Goal: Task Accomplishment & Management: Use online tool/utility

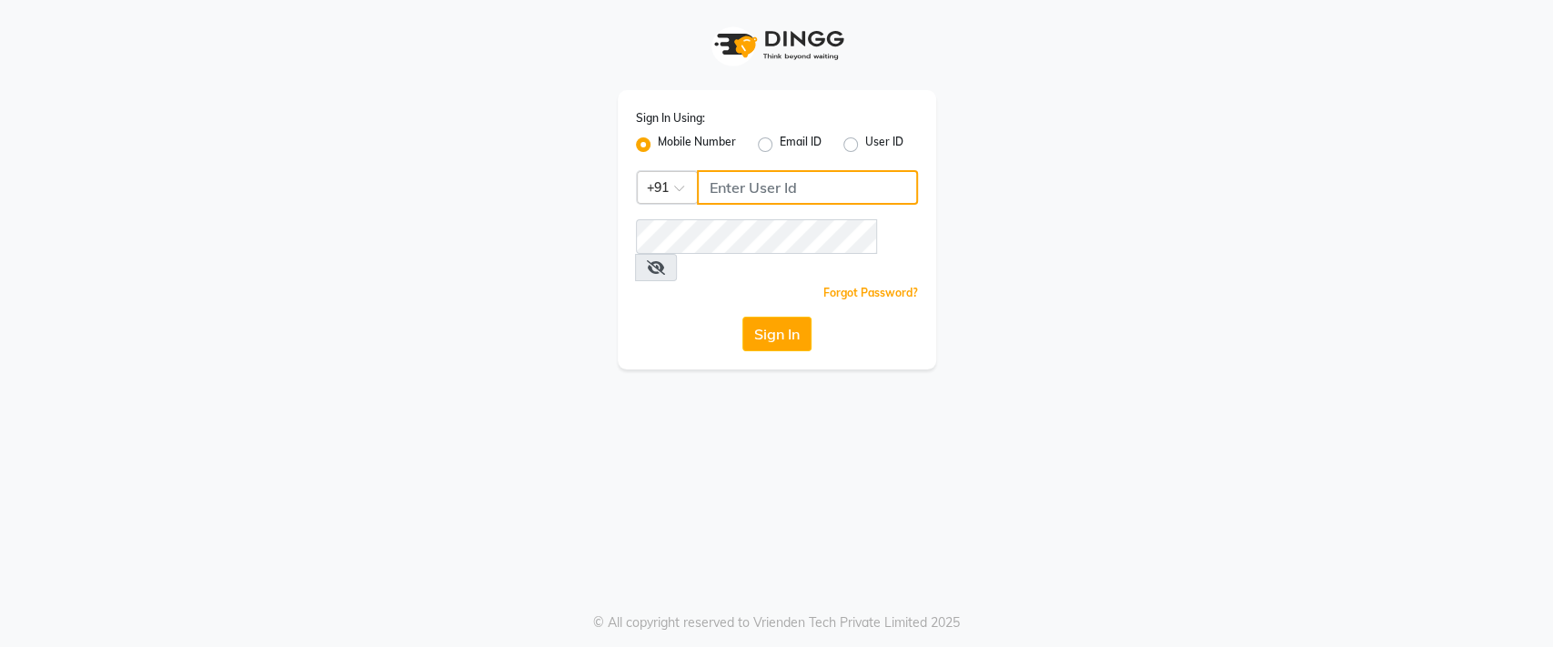
click at [758, 178] on input "Username" at bounding box center [807, 187] width 221 height 35
type input "8605665566"
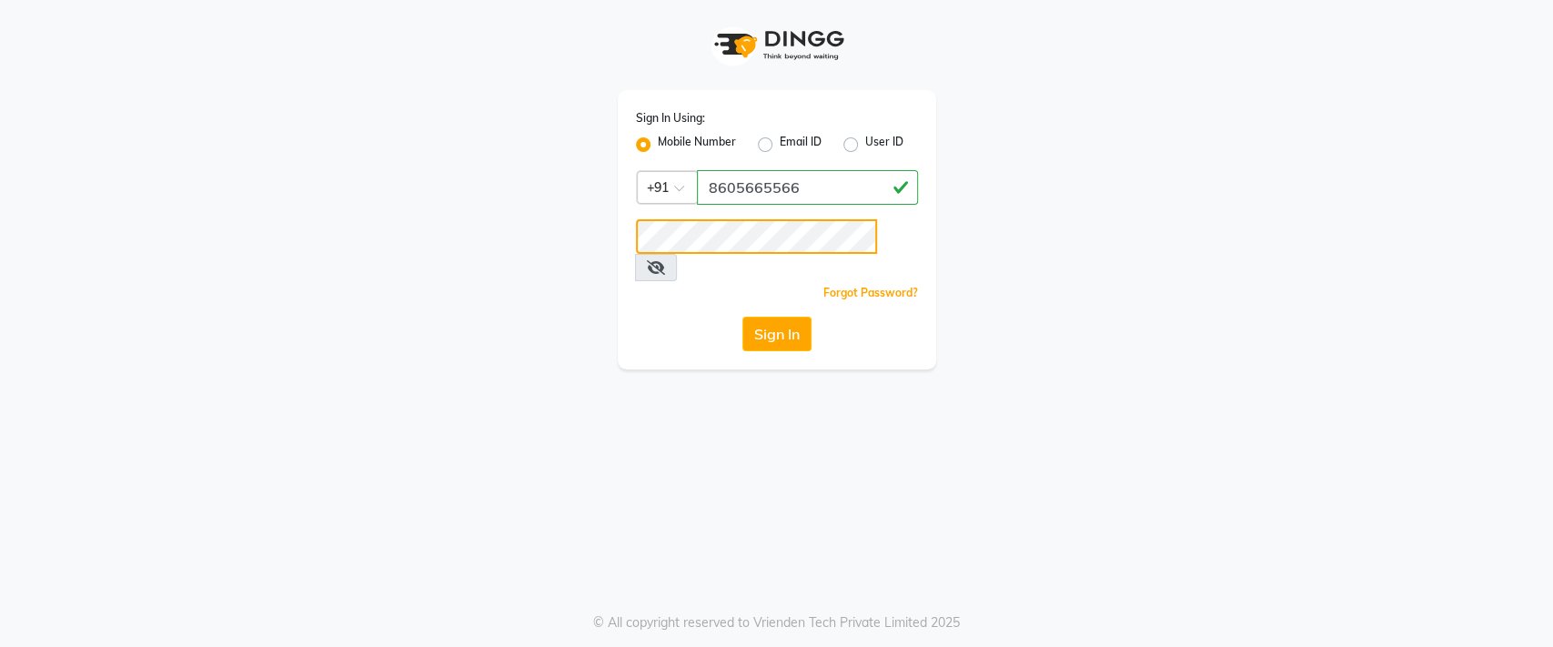
click at [742, 317] on button "Sign In" at bounding box center [776, 334] width 69 height 35
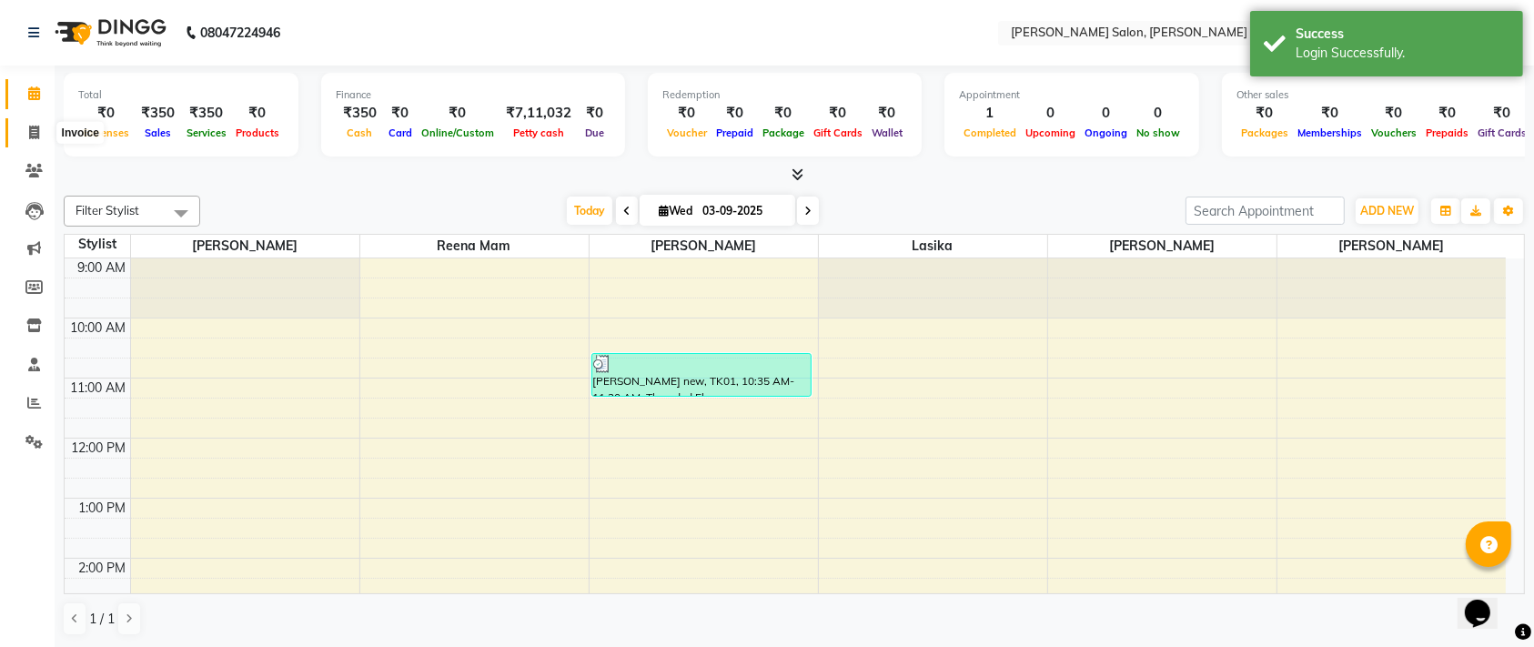
click at [31, 123] on span at bounding box center [34, 133] width 32 height 21
select select "6221"
select select "service"
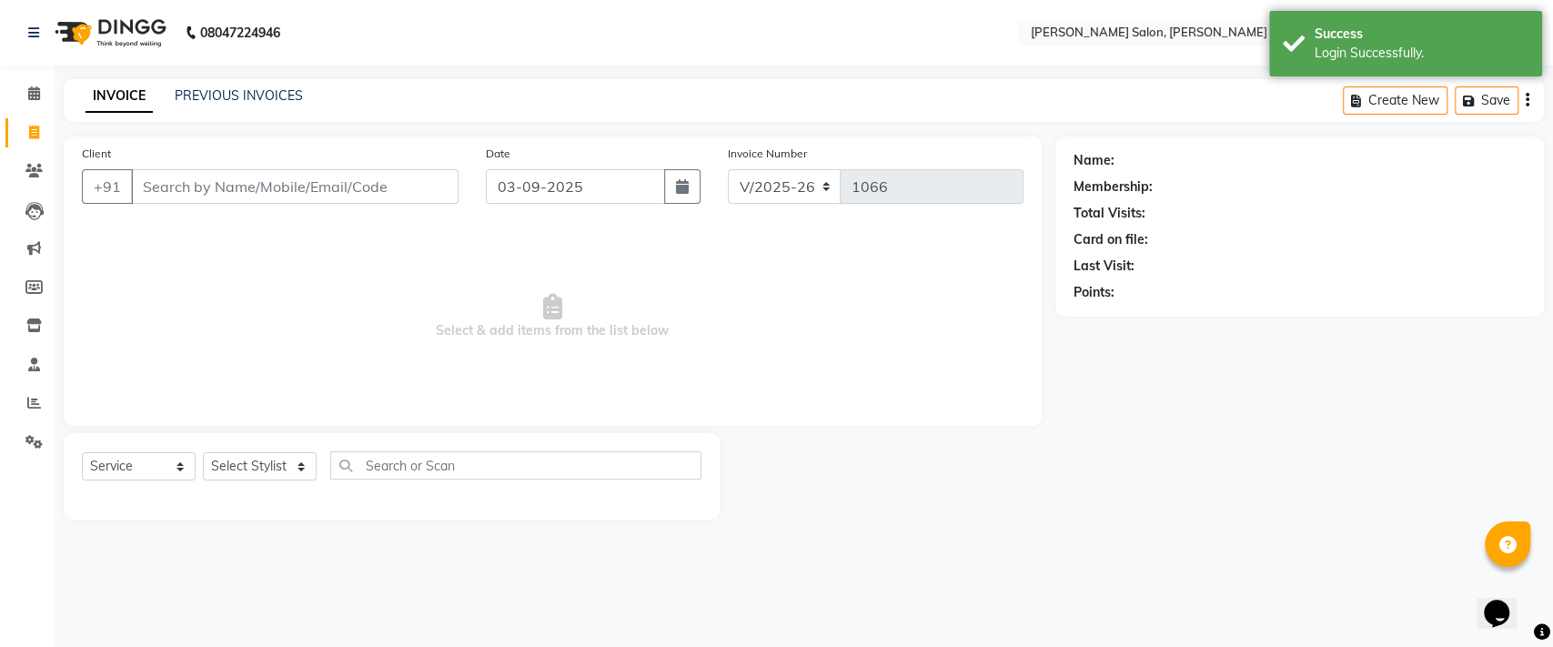
click at [227, 182] on input "Client" at bounding box center [295, 186] width 328 height 35
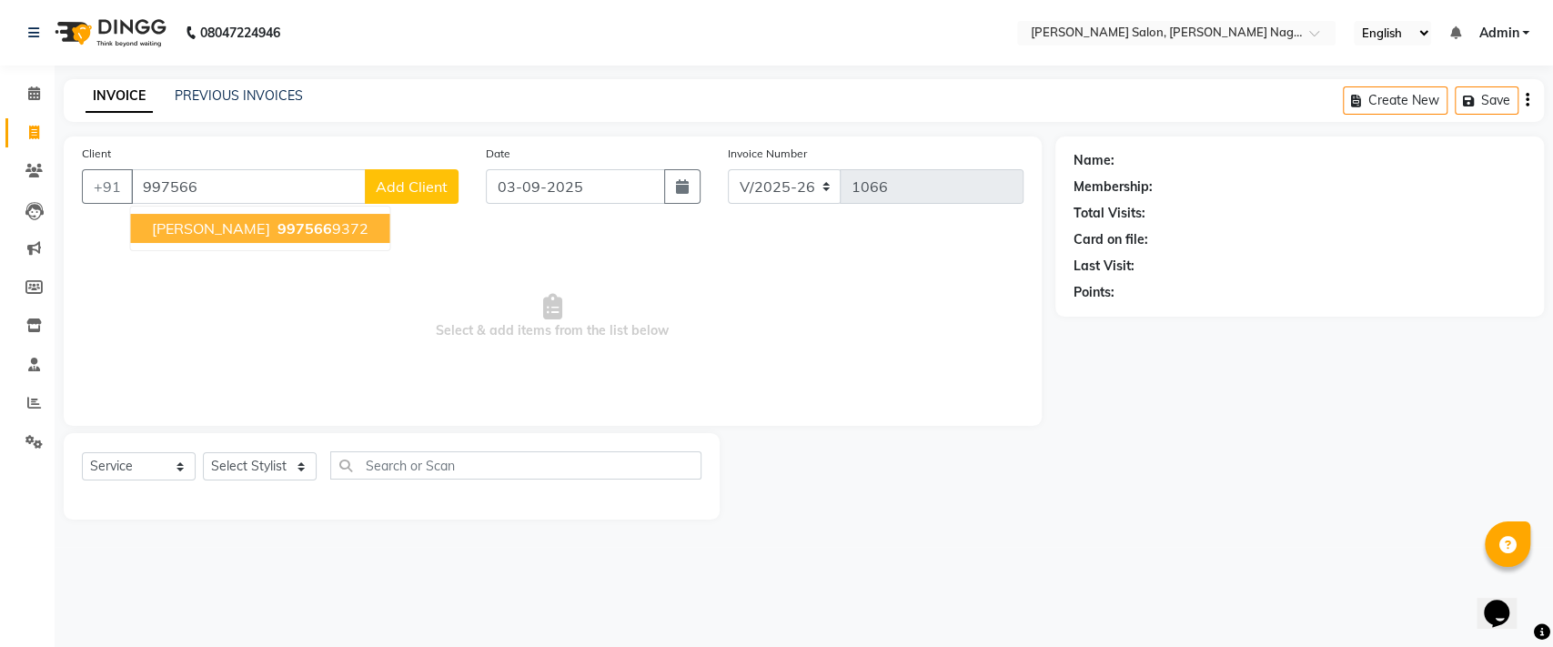
click at [219, 230] on span "[PERSON_NAME]" at bounding box center [210, 228] width 117 height 18
type input "9975669372"
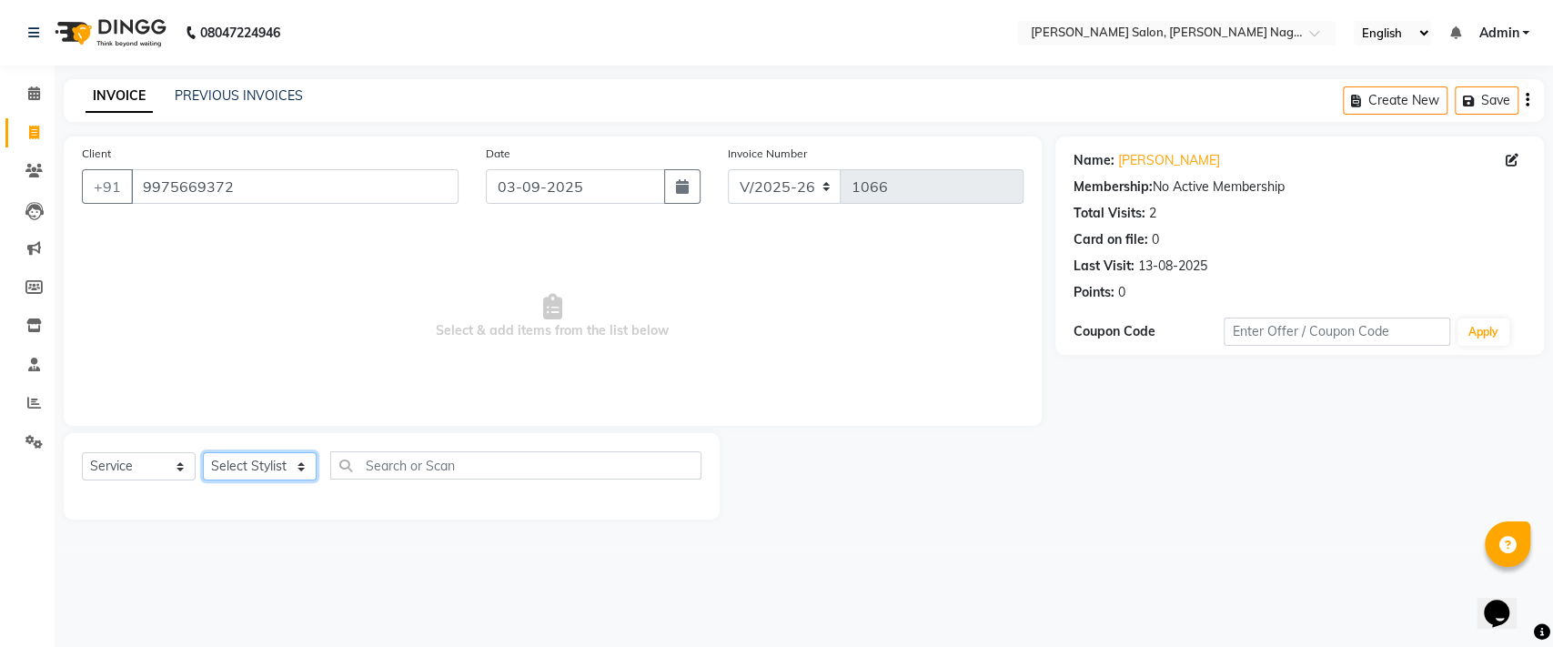
click at [249, 469] on select "Select Stylist [PERSON_NAME] lasika [PERSON_NAME] mam [PERSON_NAME] [PERSON_NAM…" at bounding box center [260, 466] width 114 height 28
select select "74657"
click at [203, 452] on select "Select Stylist [PERSON_NAME] lasika [PERSON_NAME] mam [PERSON_NAME] [PERSON_NAM…" at bounding box center [260, 466] width 114 height 28
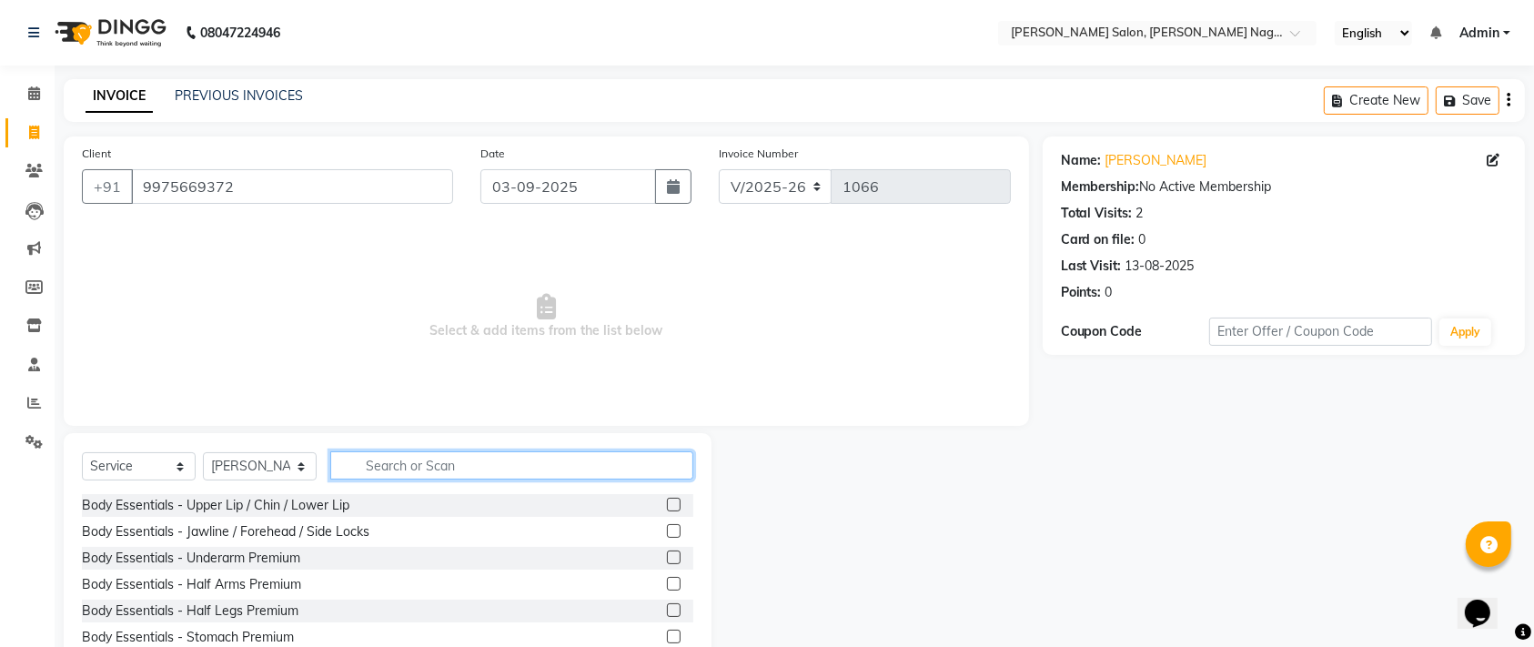
click at [415, 465] on input "text" at bounding box center [511, 465] width 363 height 28
type input "hair"
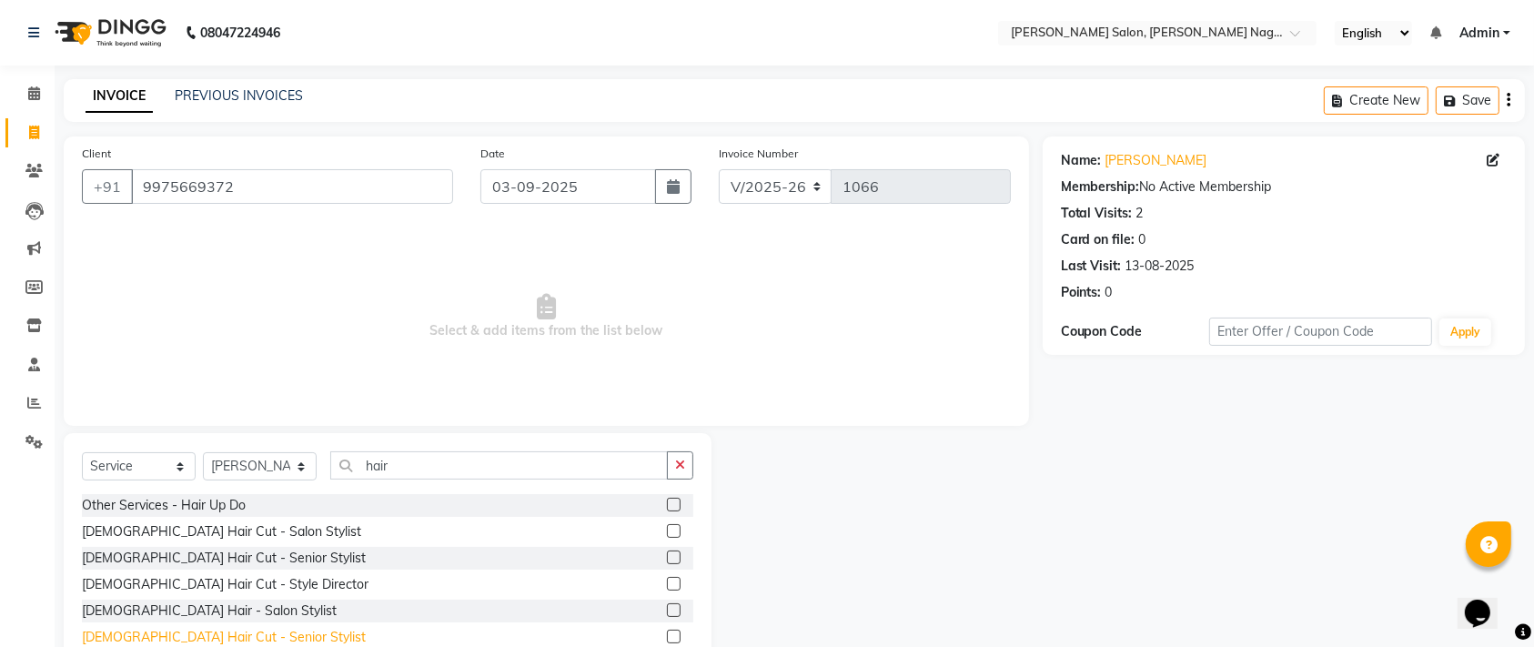
click at [173, 631] on div "[DEMOGRAPHIC_DATA] Hair Cut - Senior Stylist" at bounding box center [224, 637] width 284 height 19
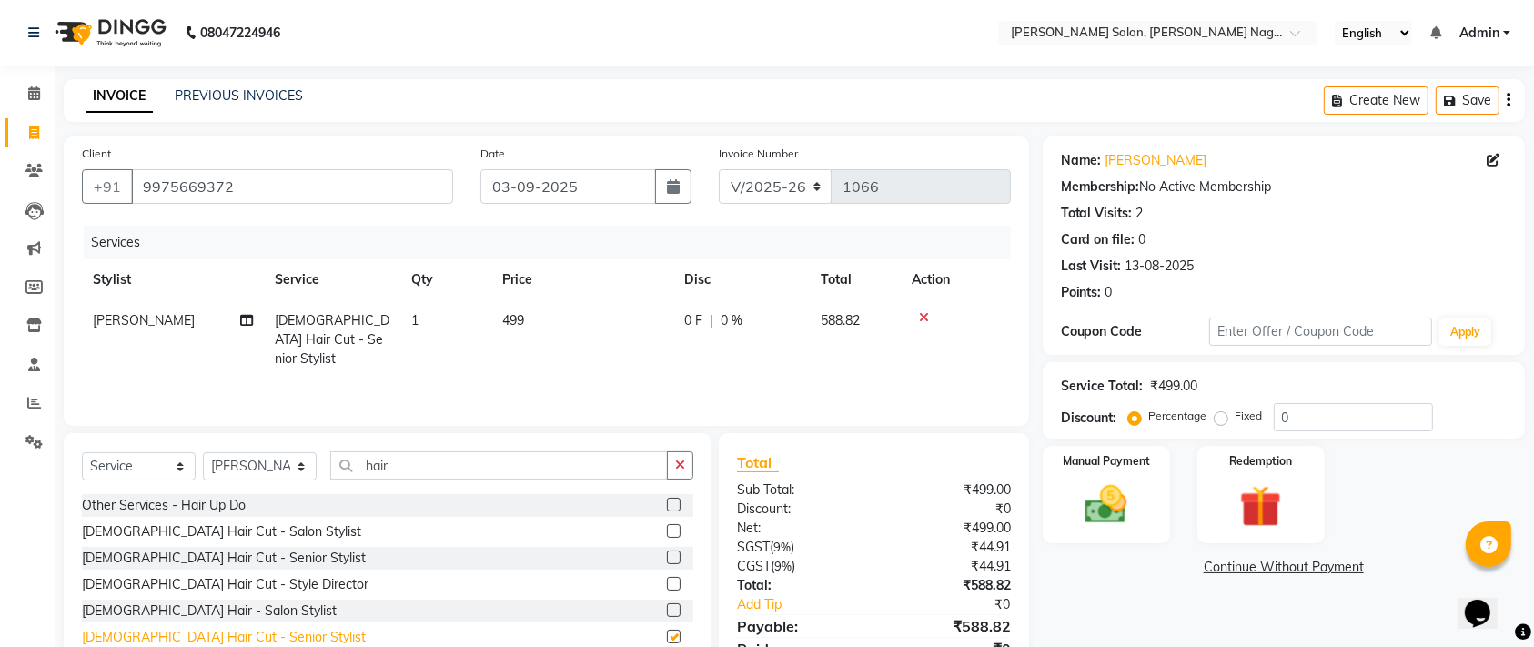
checkbox input "false"
click at [683, 462] on icon "button" at bounding box center [680, 465] width 10 height 13
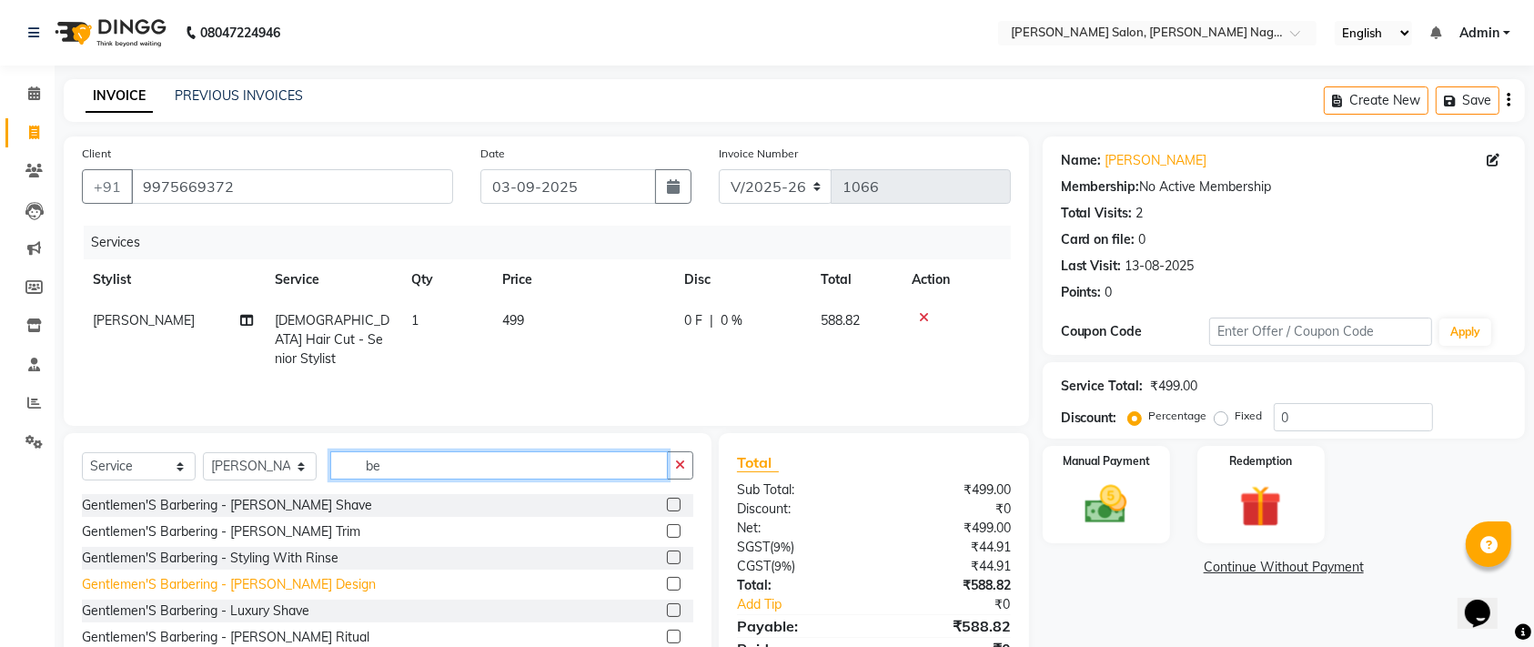
type input "be"
click at [233, 573] on div "Gentlemen'S Barbering - [PERSON_NAME] Design" at bounding box center [387, 584] width 611 height 23
click at [213, 588] on div "Gentlemen'S Barbering - [PERSON_NAME] Design" at bounding box center [229, 584] width 294 height 19
checkbox input "false"
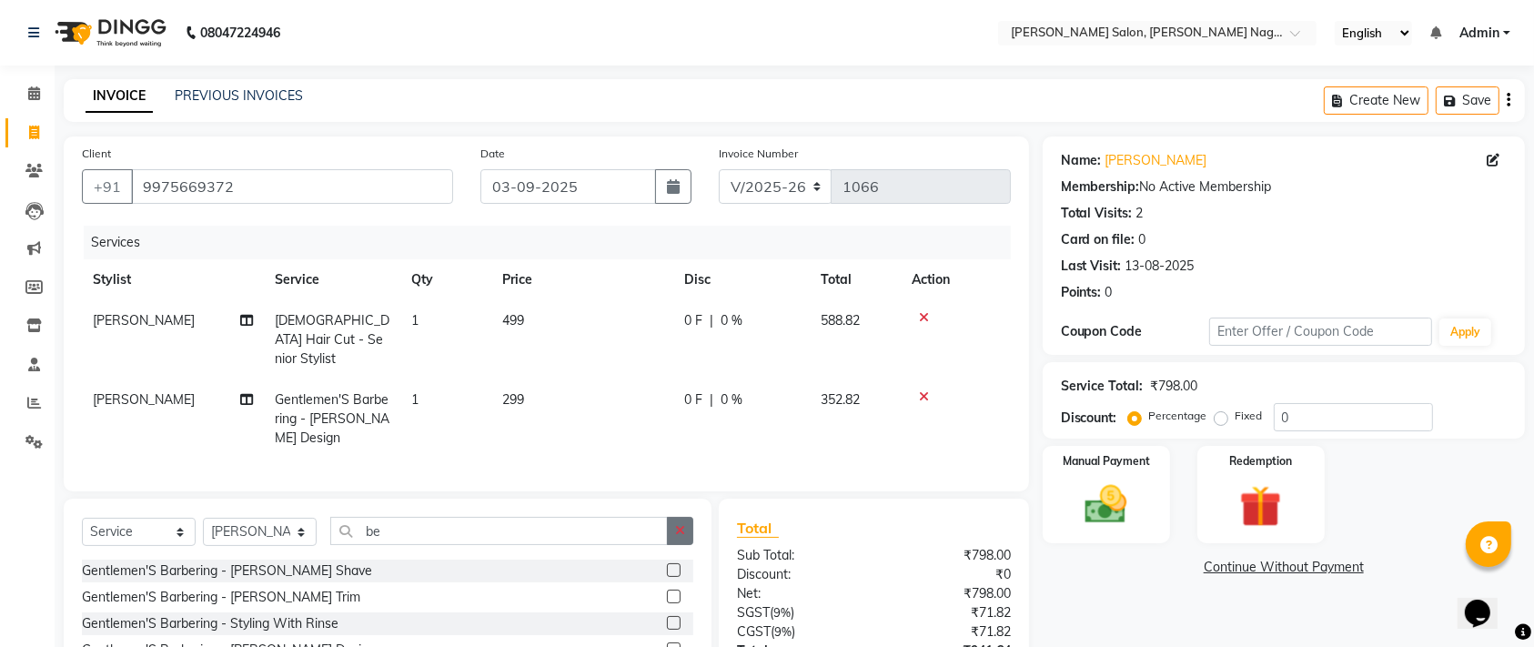
click at [677, 524] on icon "button" at bounding box center [680, 530] width 10 height 13
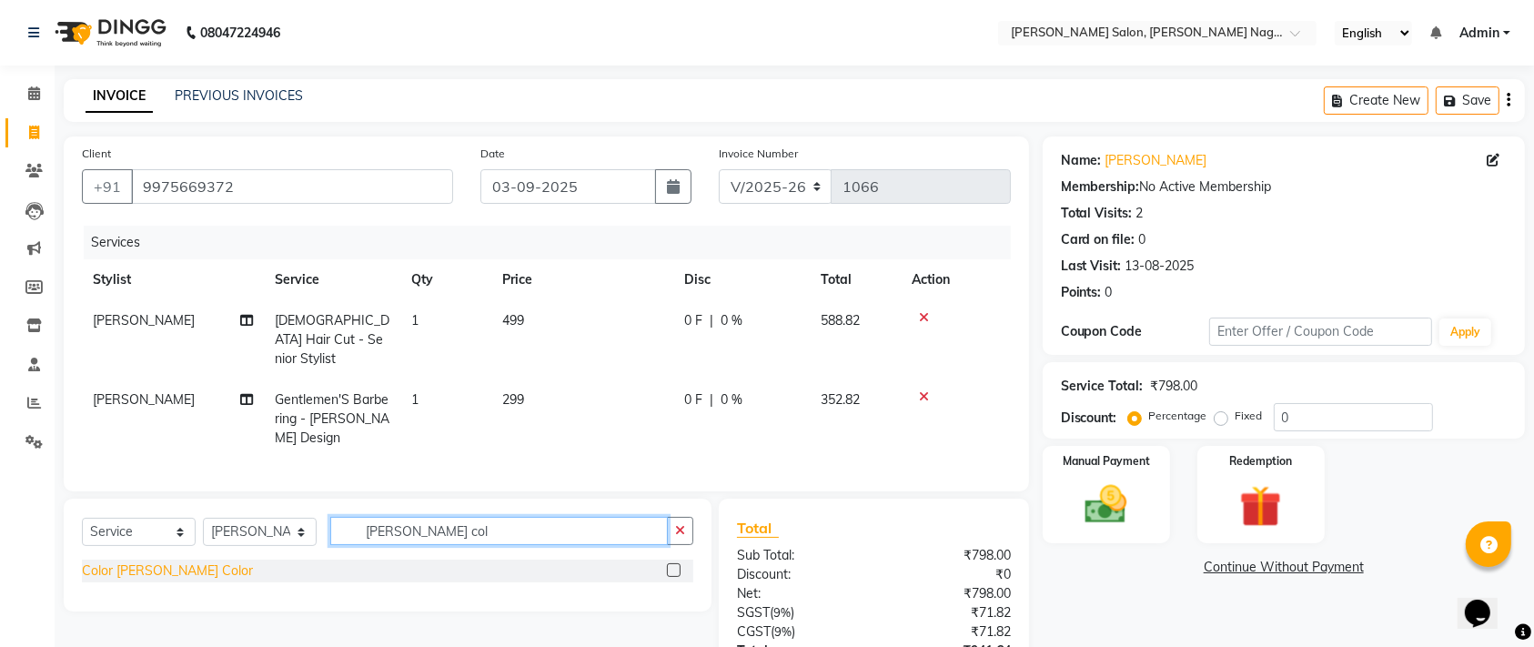
type input "[PERSON_NAME] col"
click at [230, 561] on div "Color [PERSON_NAME] Color" at bounding box center [167, 570] width 171 height 19
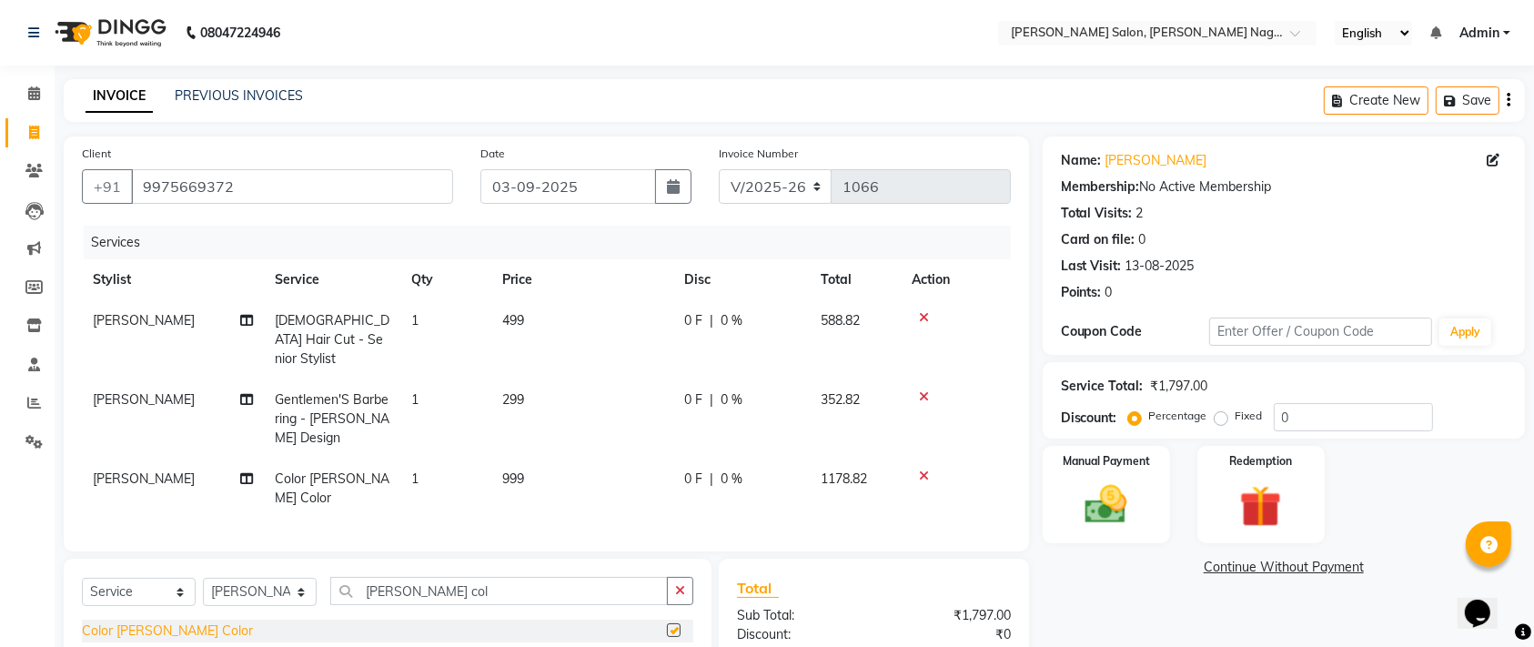
checkbox input "false"
click at [512, 470] on span "999" at bounding box center [513, 478] width 22 height 16
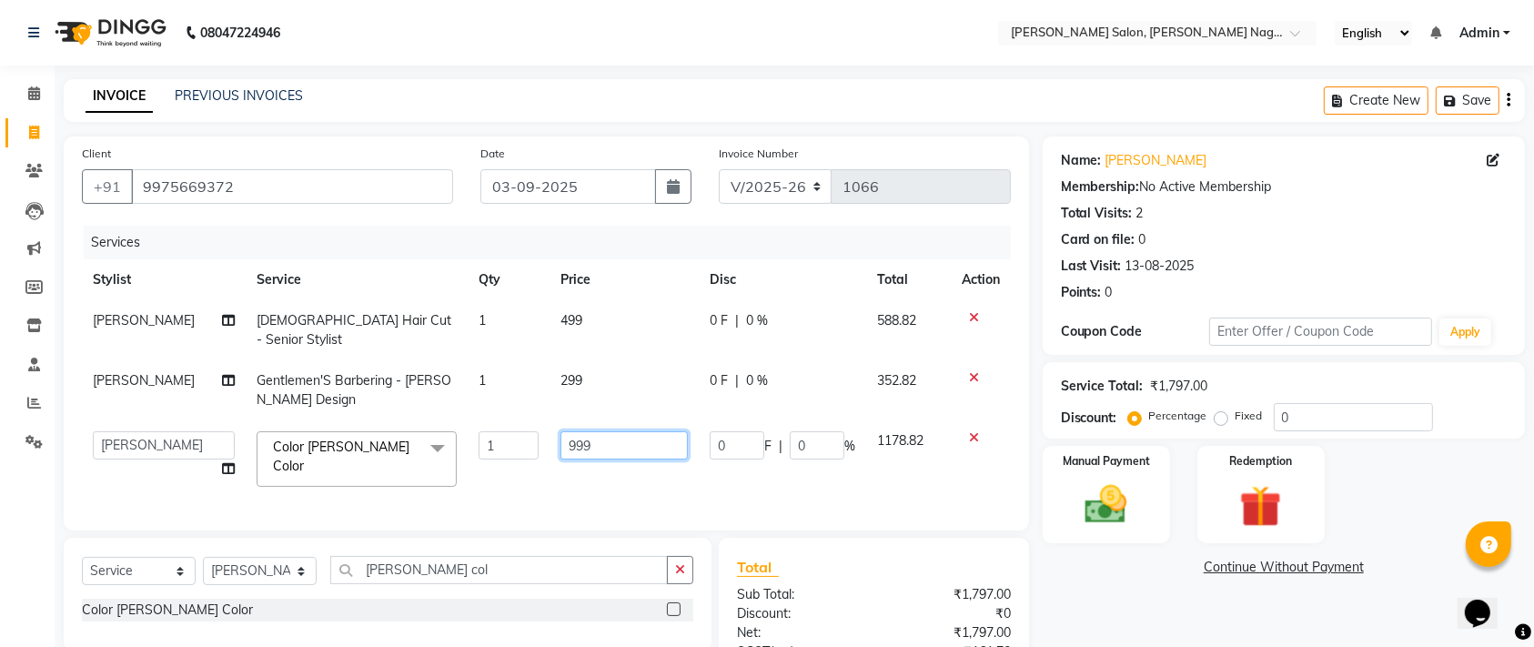
click at [596, 431] on input "999" at bounding box center [623, 445] width 127 height 28
type input "9"
type input "799"
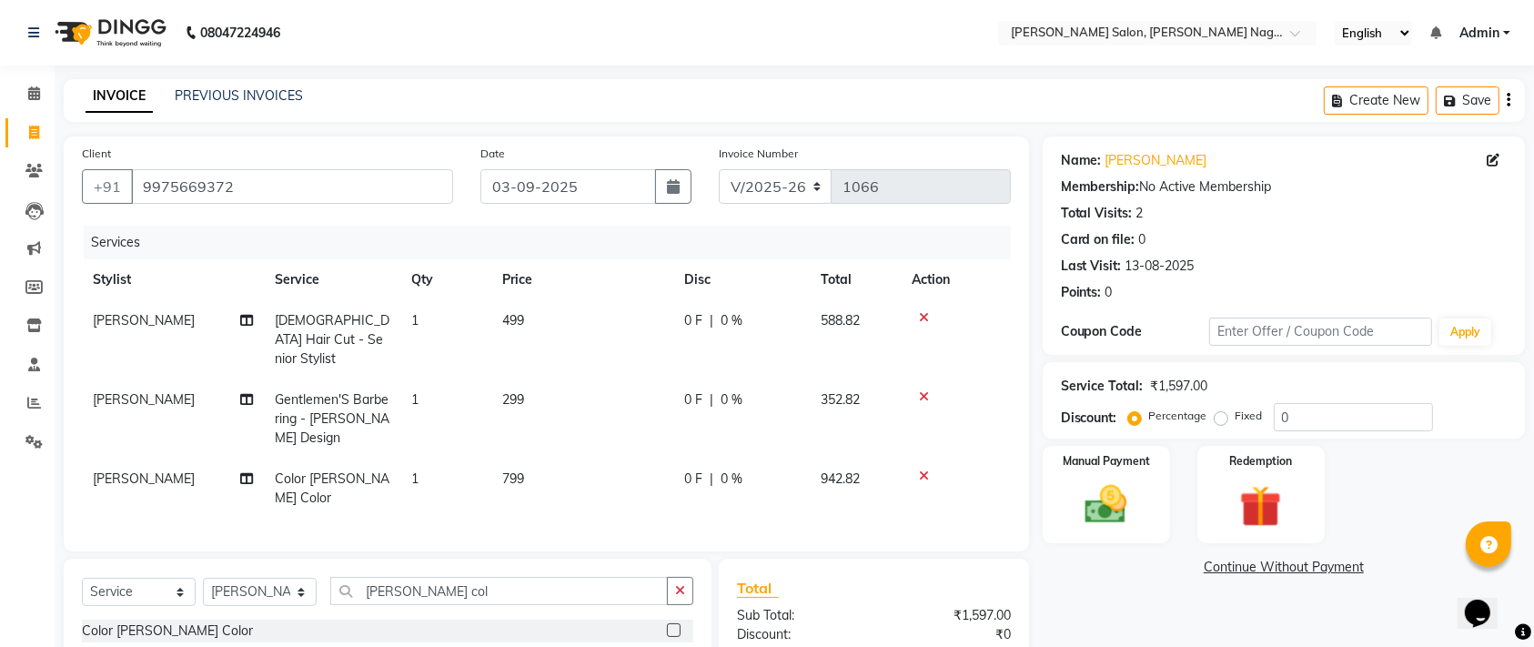
click at [581, 459] on td "799" at bounding box center [582, 489] width 182 height 60
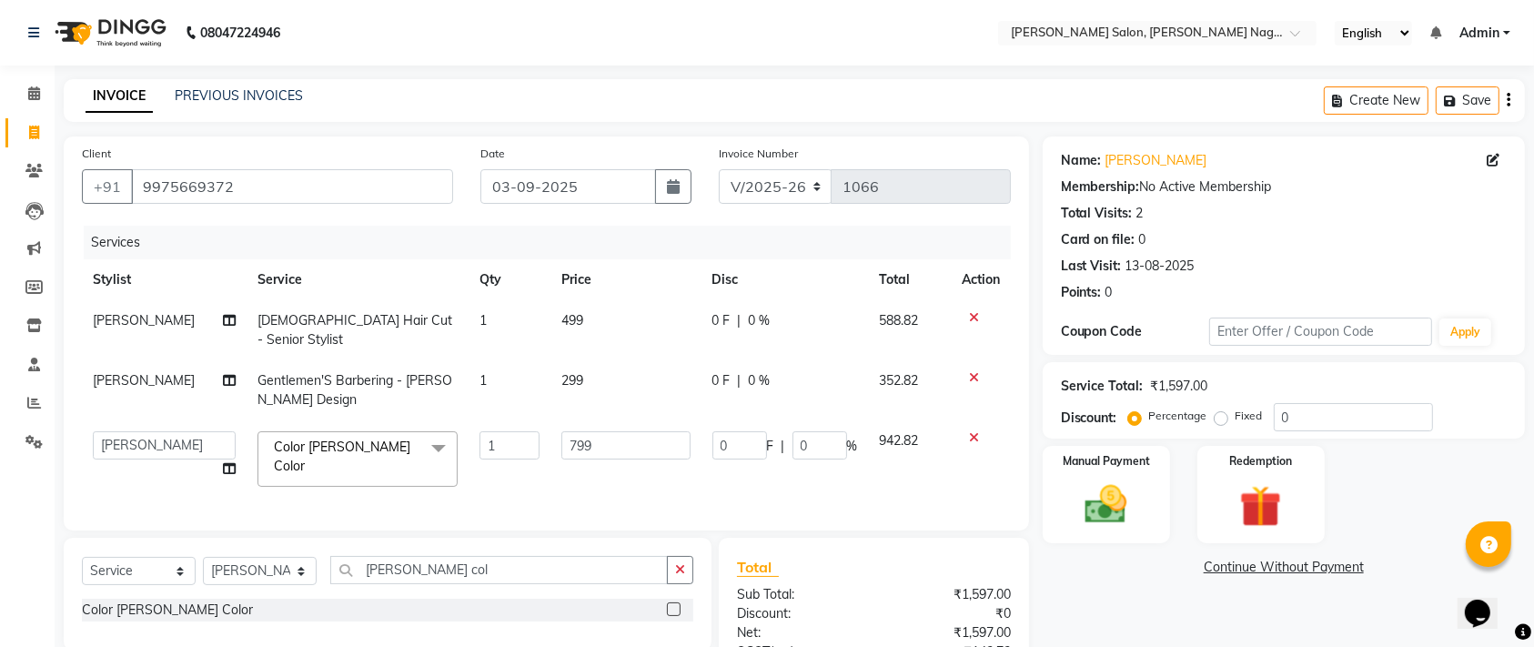
scroll to position [184, 0]
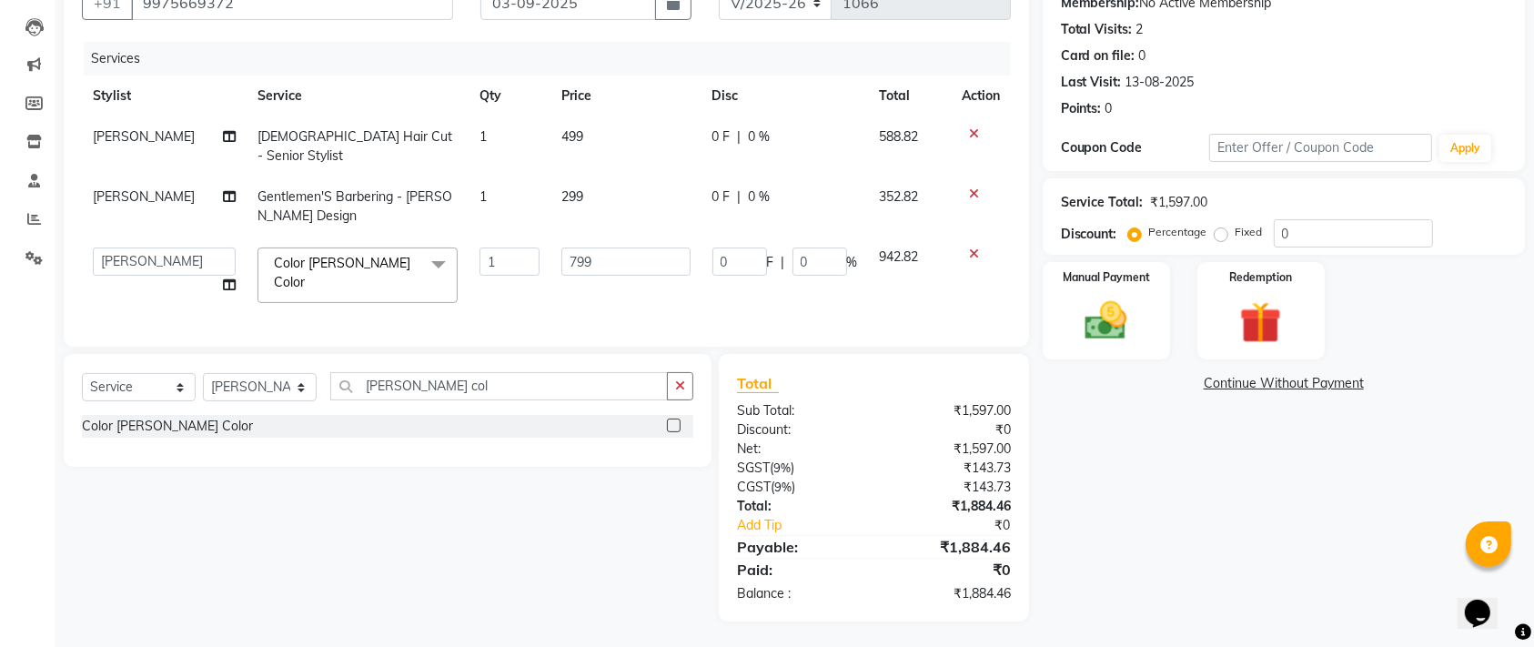
click at [1084, 364] on div "Name: [PERSON_NAME] Membership: No Active Membership Total Visits: 2 Card on fi…" at bounding box center [1291, 287] width 496 height 669
click at [1096, 316] on img at bounding box center [1106, 321] width 71 height 50
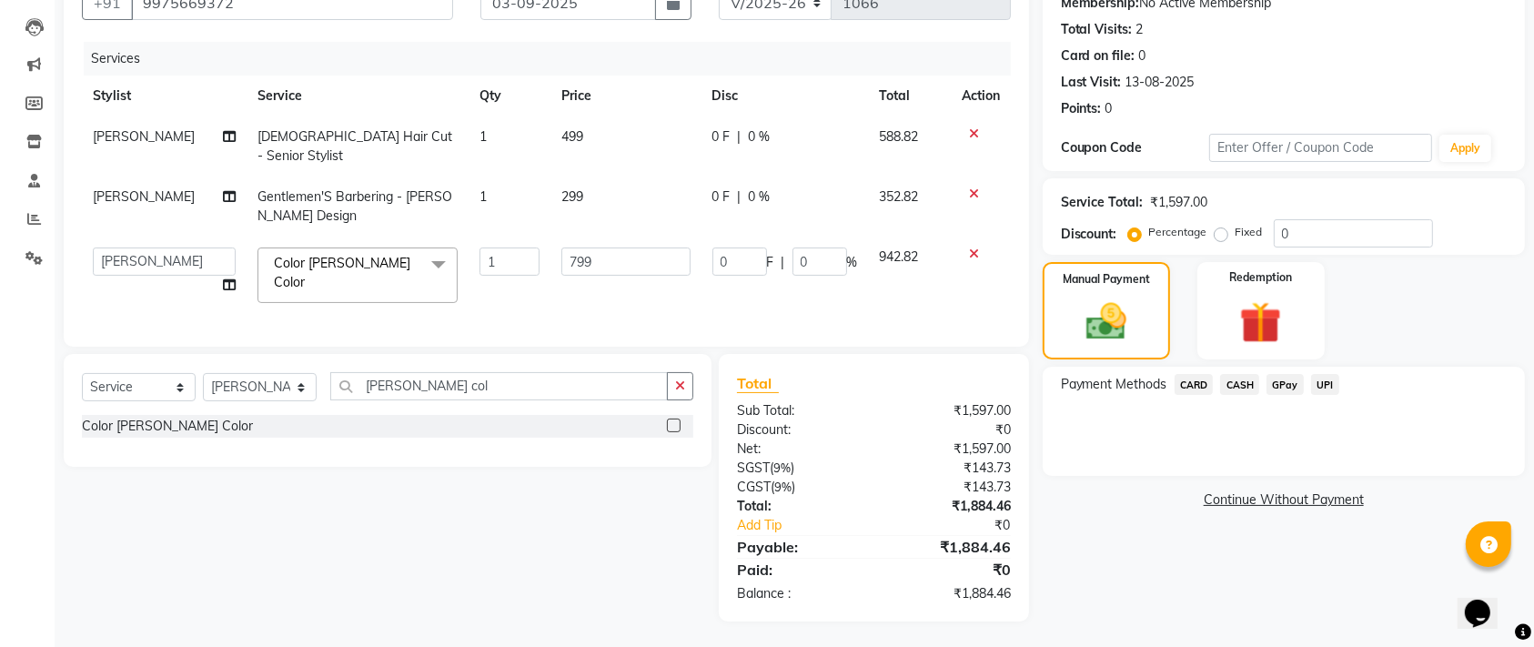
click at [1190, 382] on span "CARD" at bounding box center [1194, 384] width 39 height 21
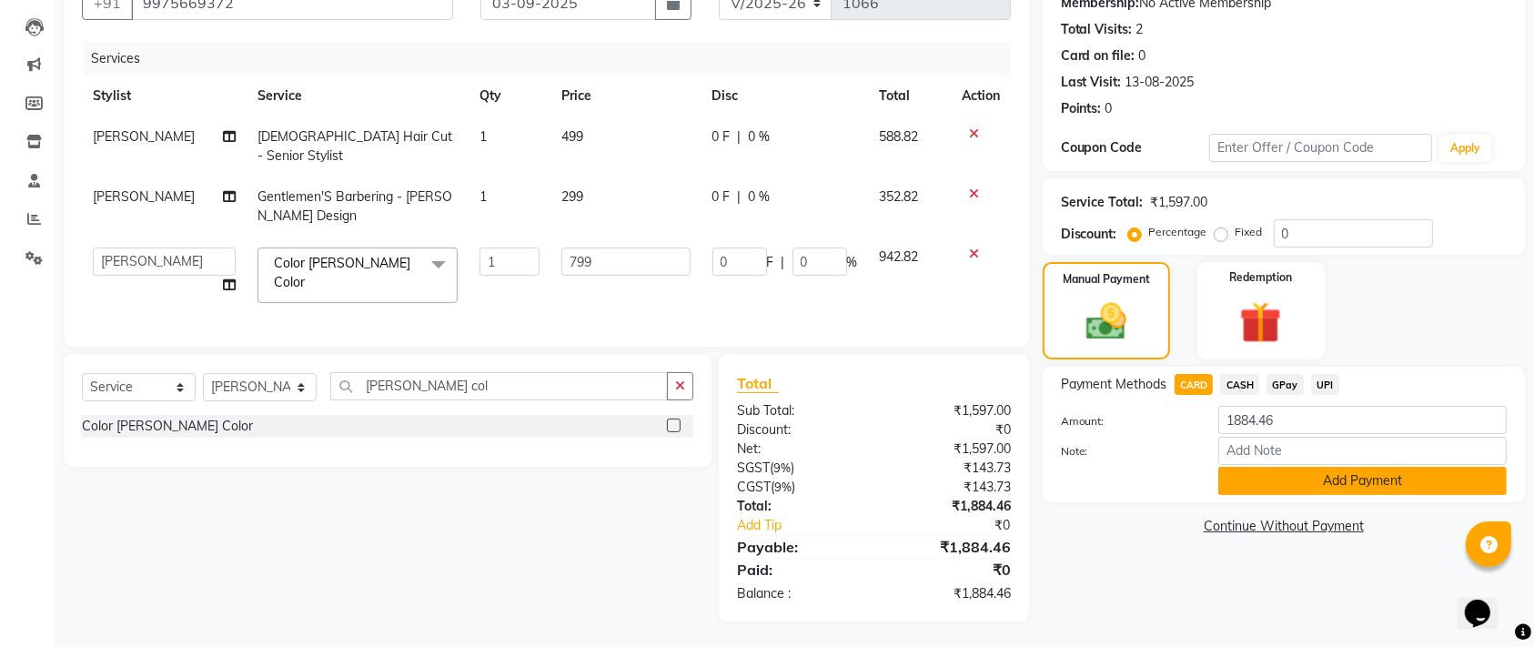
click at [1285, 472] on button "Add Payment" at bounding box center [1362, 481] width 288 height 28
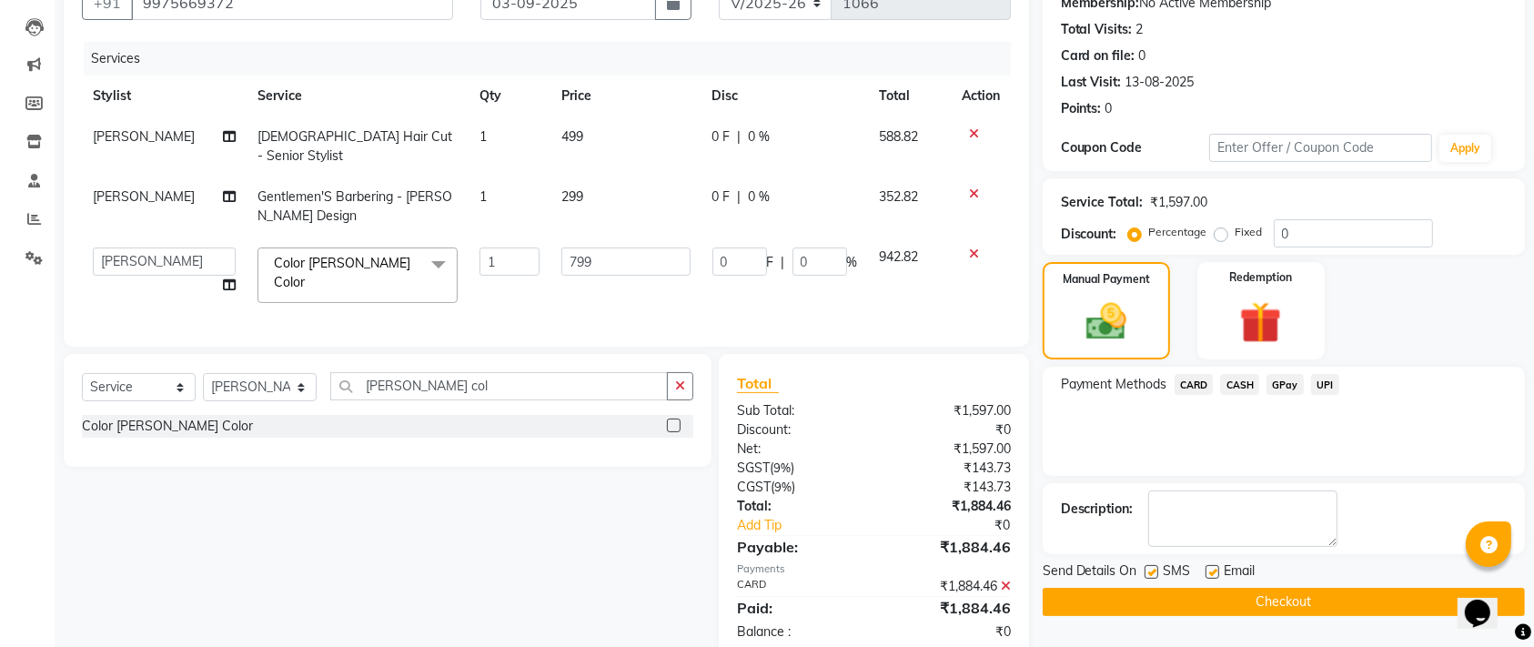
scroll to position [222, 0]
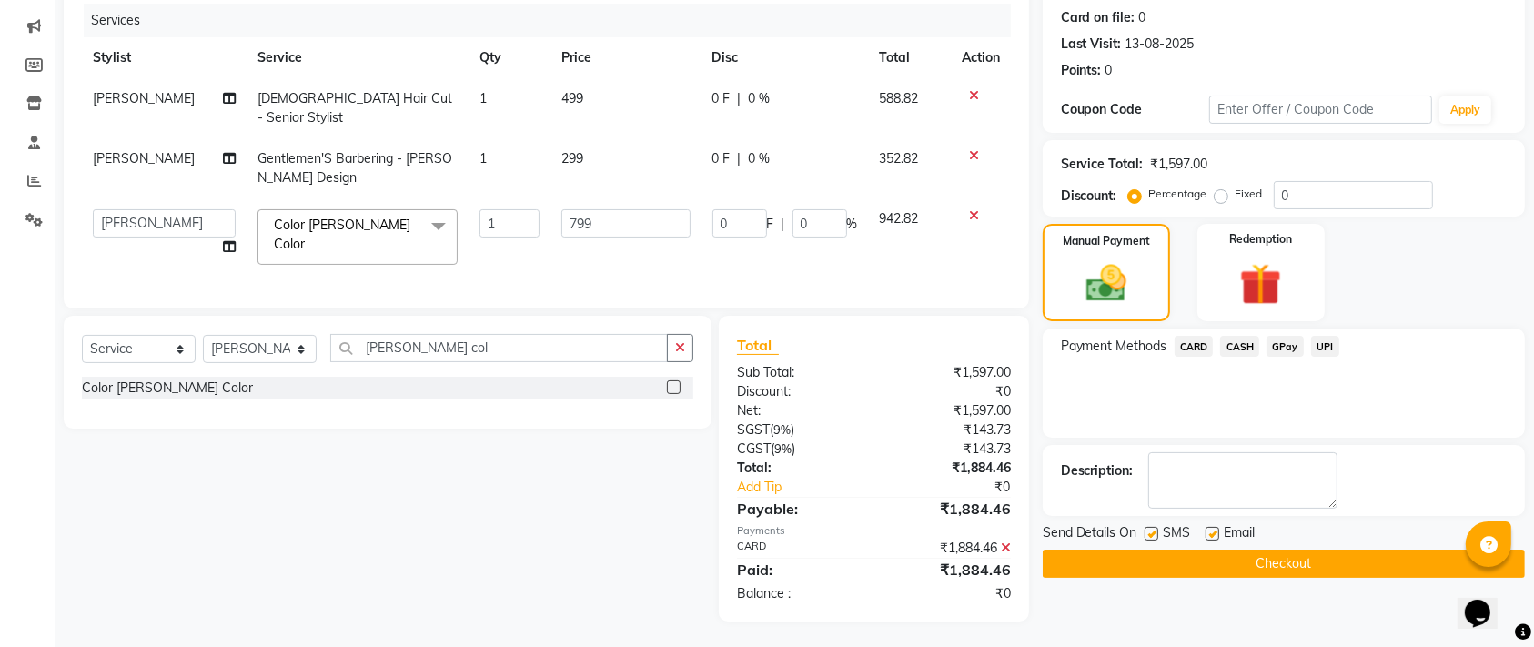
click at [1245, 562] on button "Checkout" at bounding box center [1284, 564] width 482 height 28
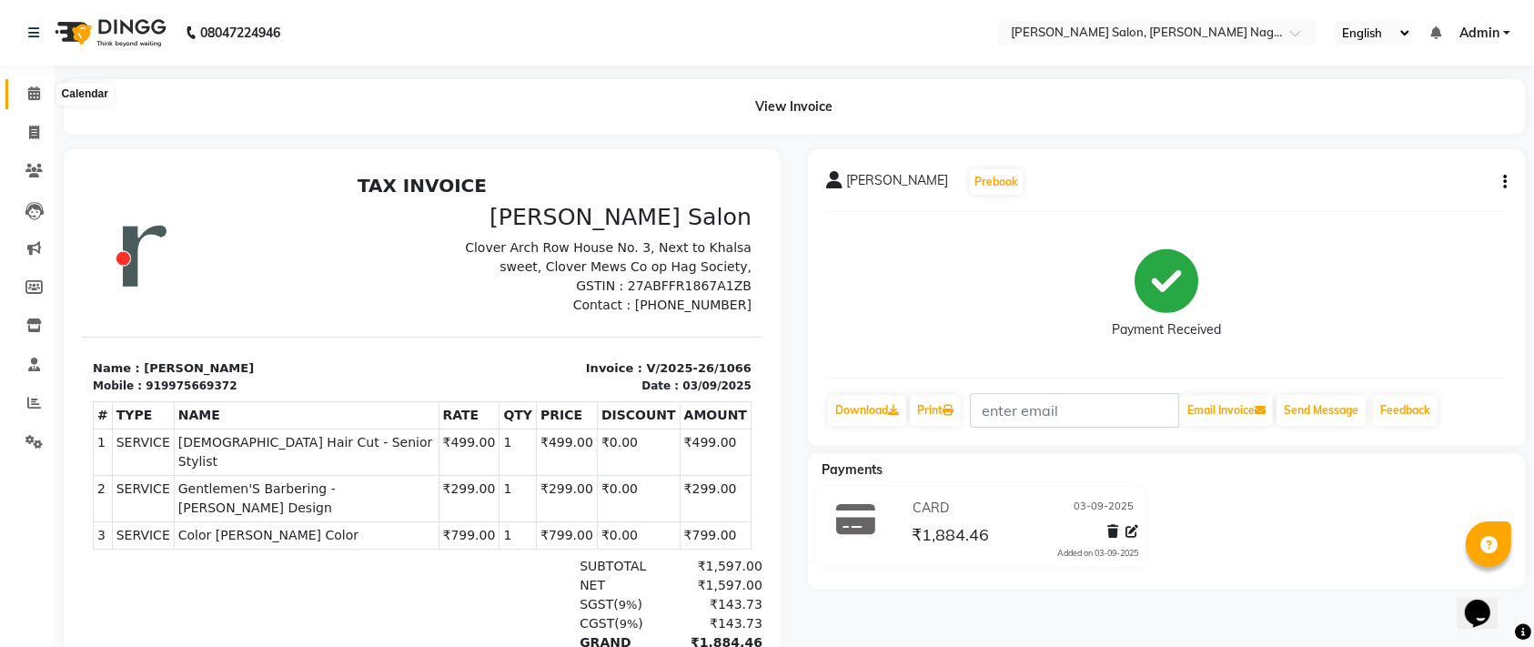
click at [36, 86] on icon at bounding box center [34, 93] width 12 height 14
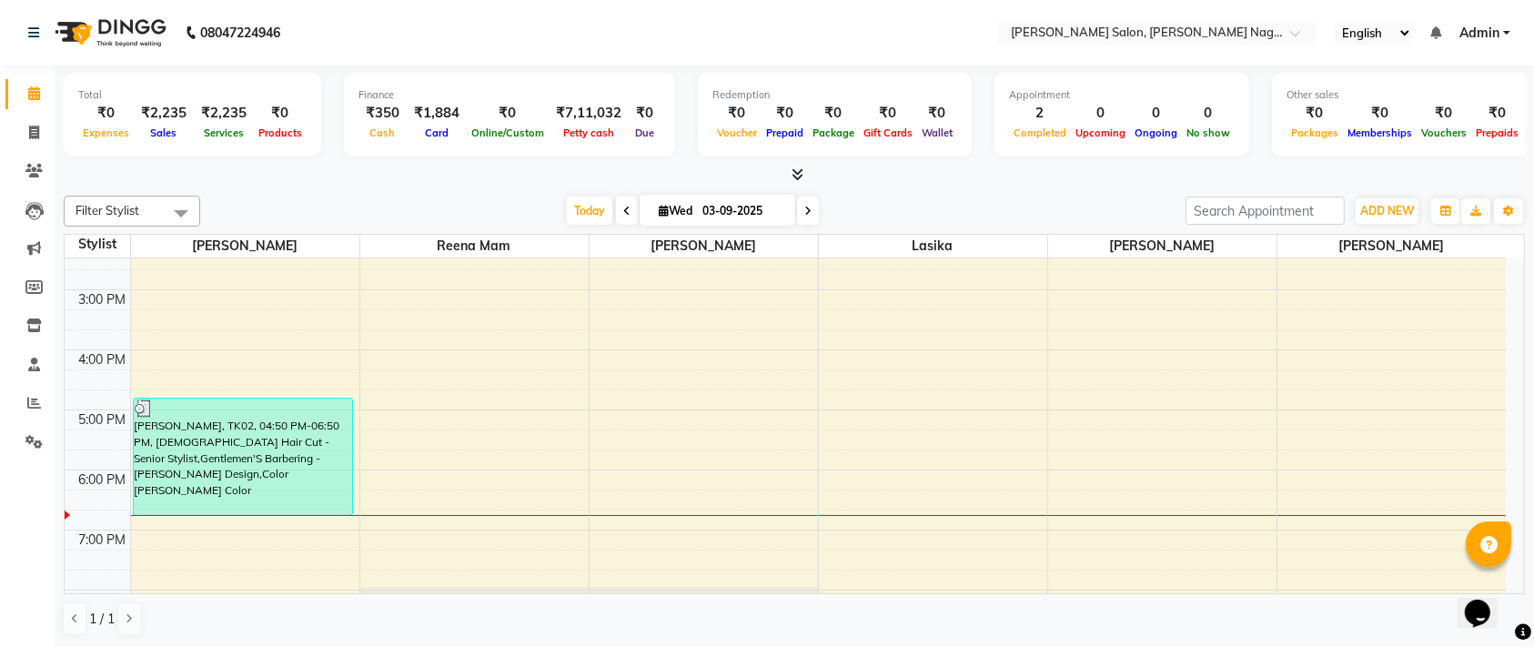
scroll to position [329, 0]
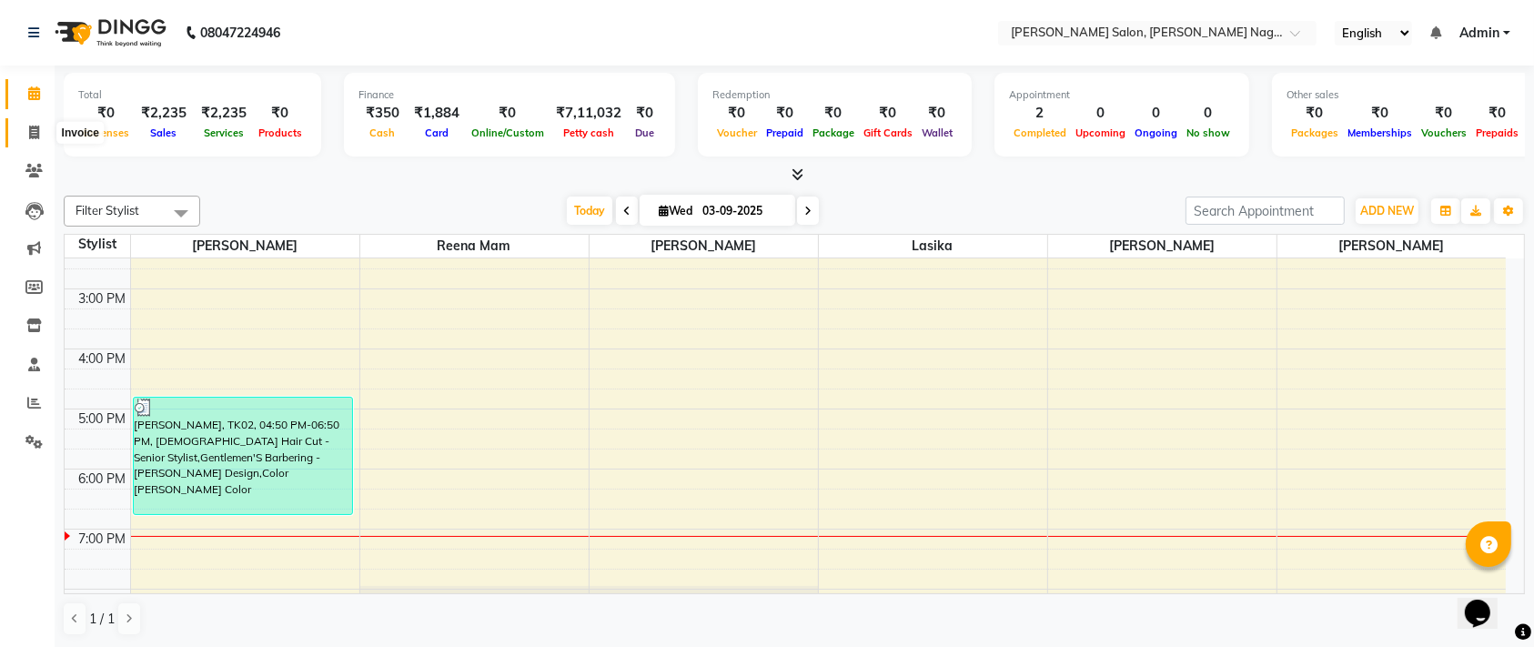
click at [29, 123] on span at bounding box center [34, 133] width 32 height 21
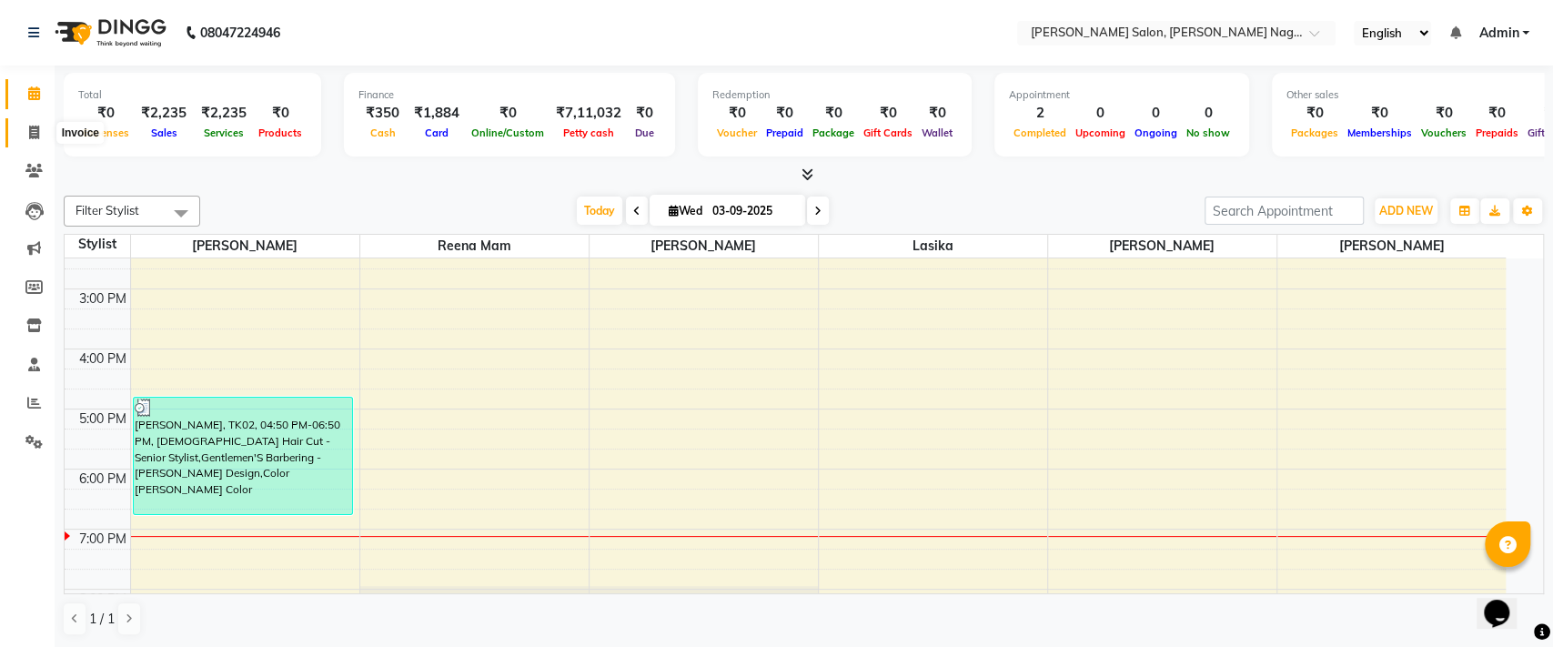
select select "6221"
select select "service"
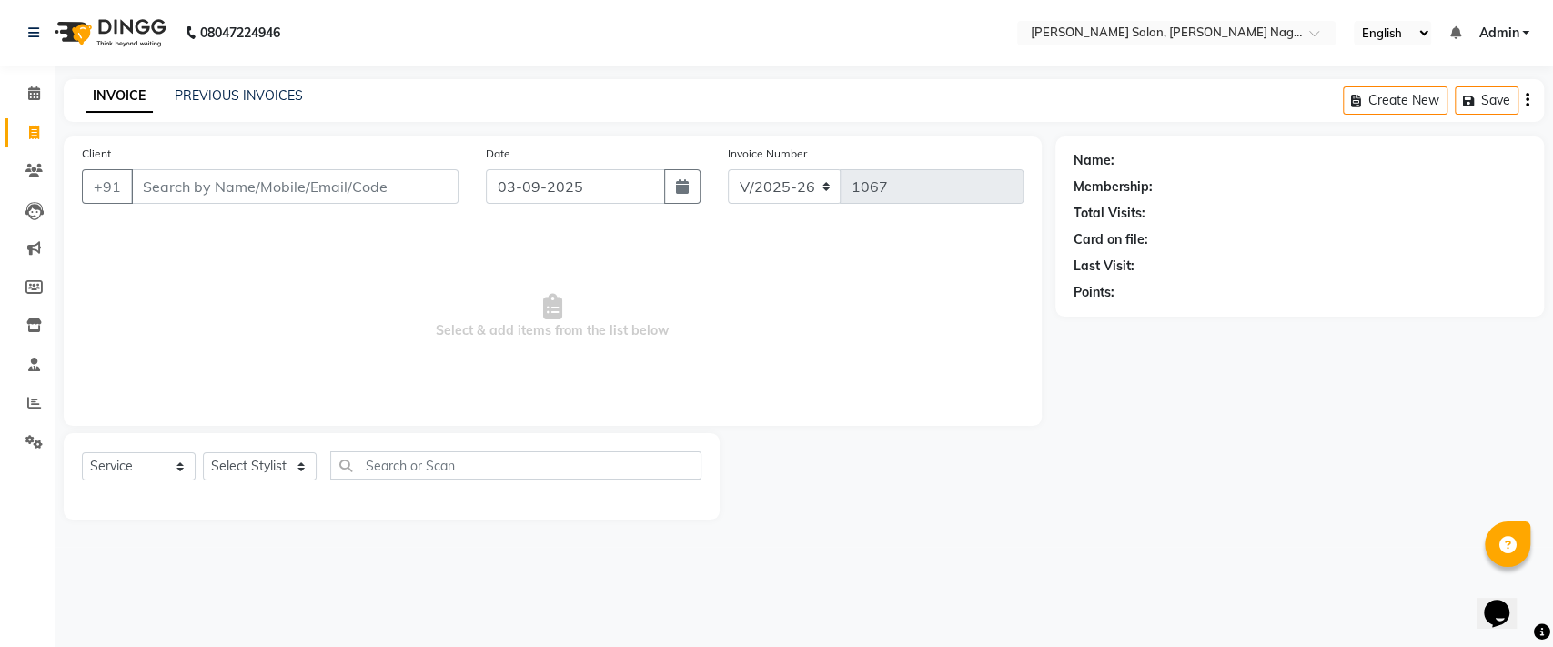
click at [207, 177] on input "Client" at bounding box center [295, 186] width 328 height 35
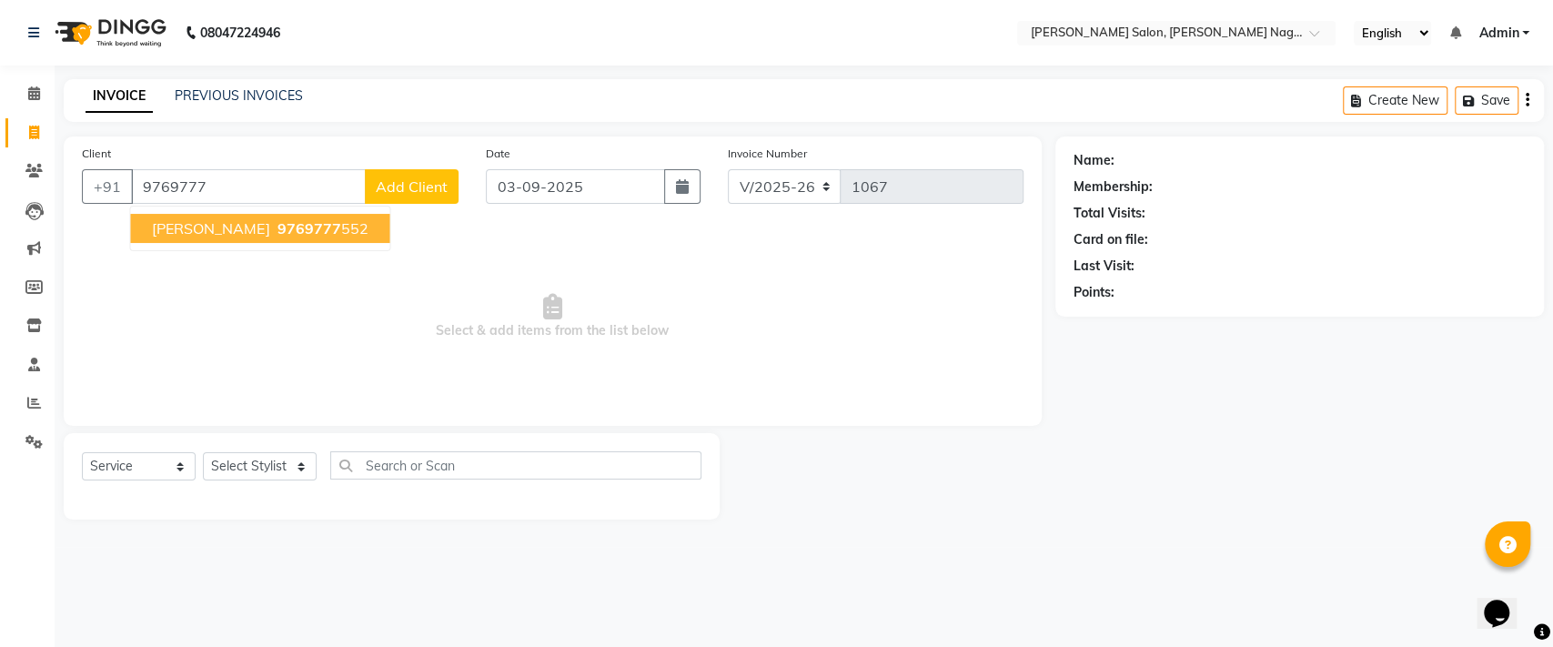
click at [211, 226] on span "[PERSON_NAME]" at bounding box center [210, 228] width 117 height 18
type input "9769777552"
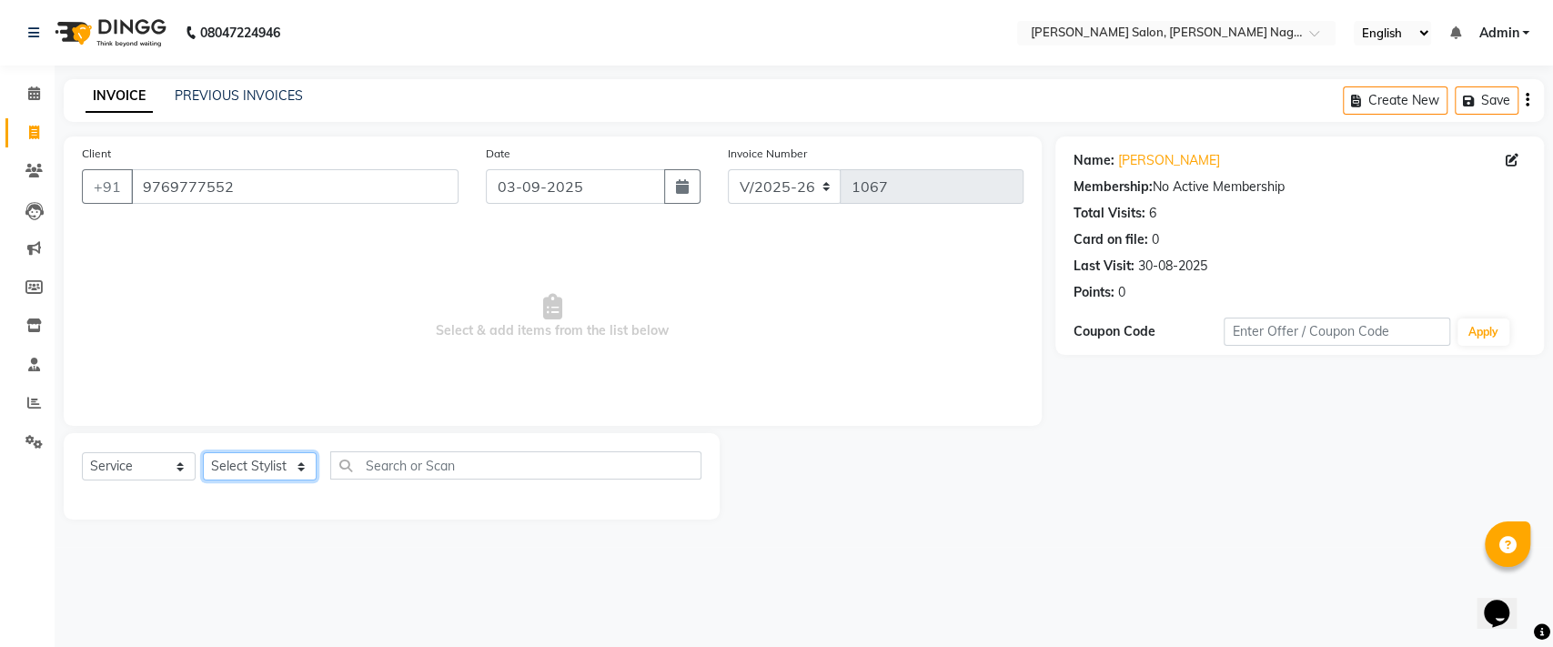
click at [247, 463] on select "Select Stylist [PERSON_NAME] lasika [PERSON_NAME] mam [PERSON_NAME] [PERSON_NAM…" at bounding box center [260, 466] width 114 height 28
select select "83987"
click at [203, 452] on select "Select Stylist [PERSON_NAME] lasika [PERSON_NAME] mam [PERSON_NAME] [PERSON_NAM…" at bounding box center [260, 466] width 114 height 28
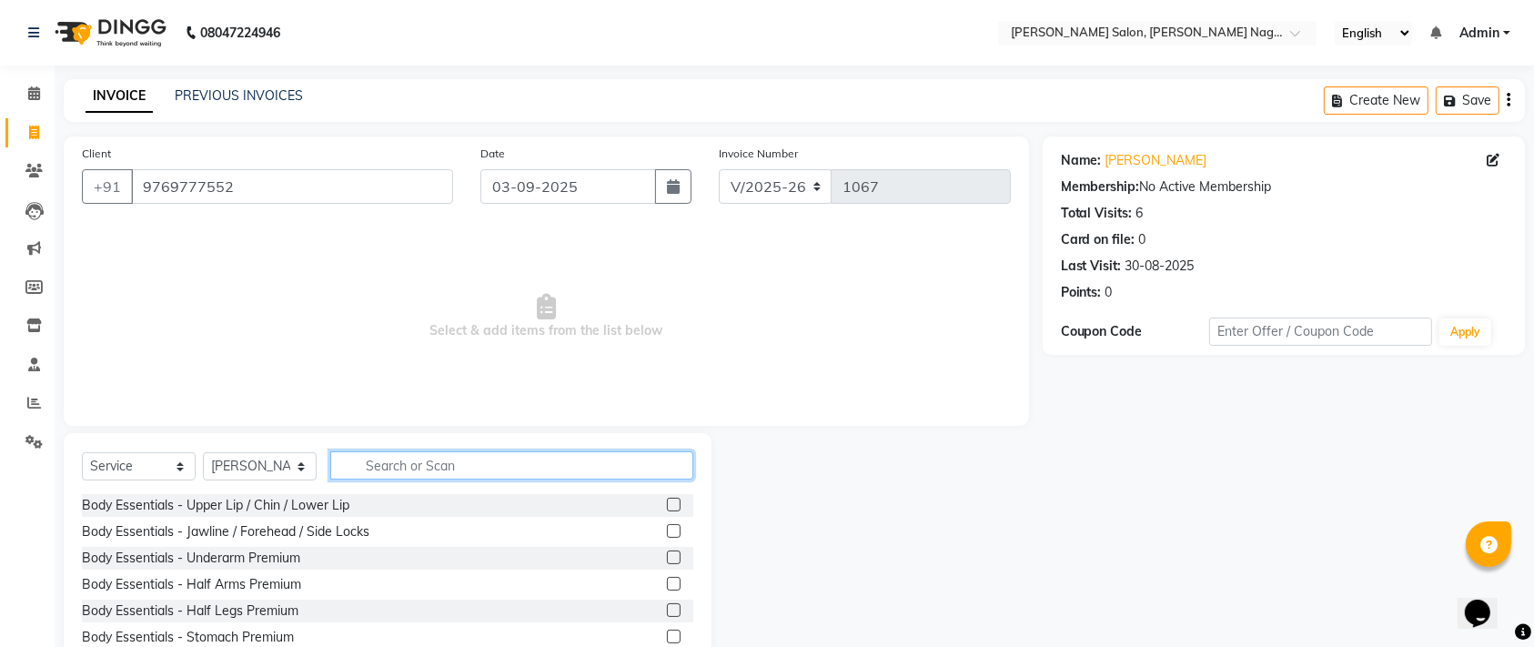
click at [363, 470] on input "text" at bounding box center [511, 465] width 363 height 28
type input "hair"
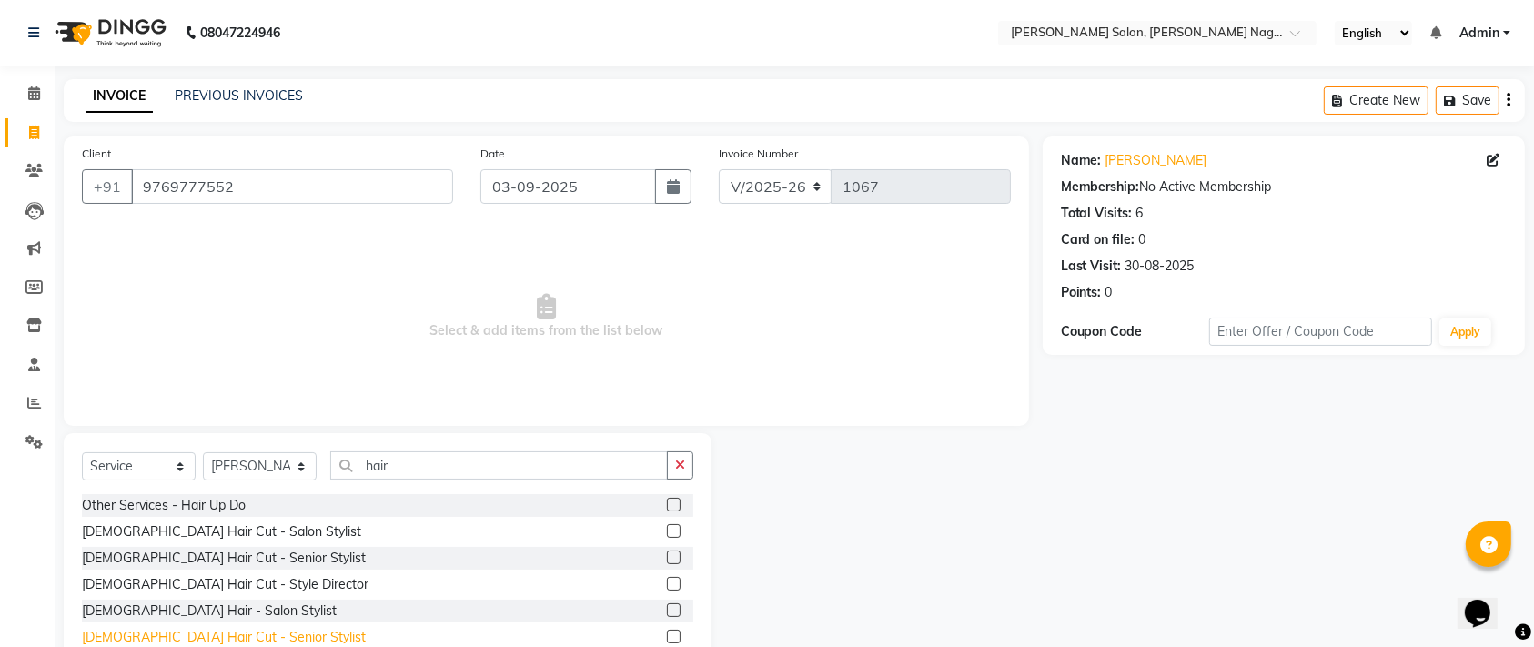
click at [176, 639] on div "[DEMOGRAPHIC_DATA] Hair Cut - Senior Stylist" at bounding box center [224, 637] width 284 height 19
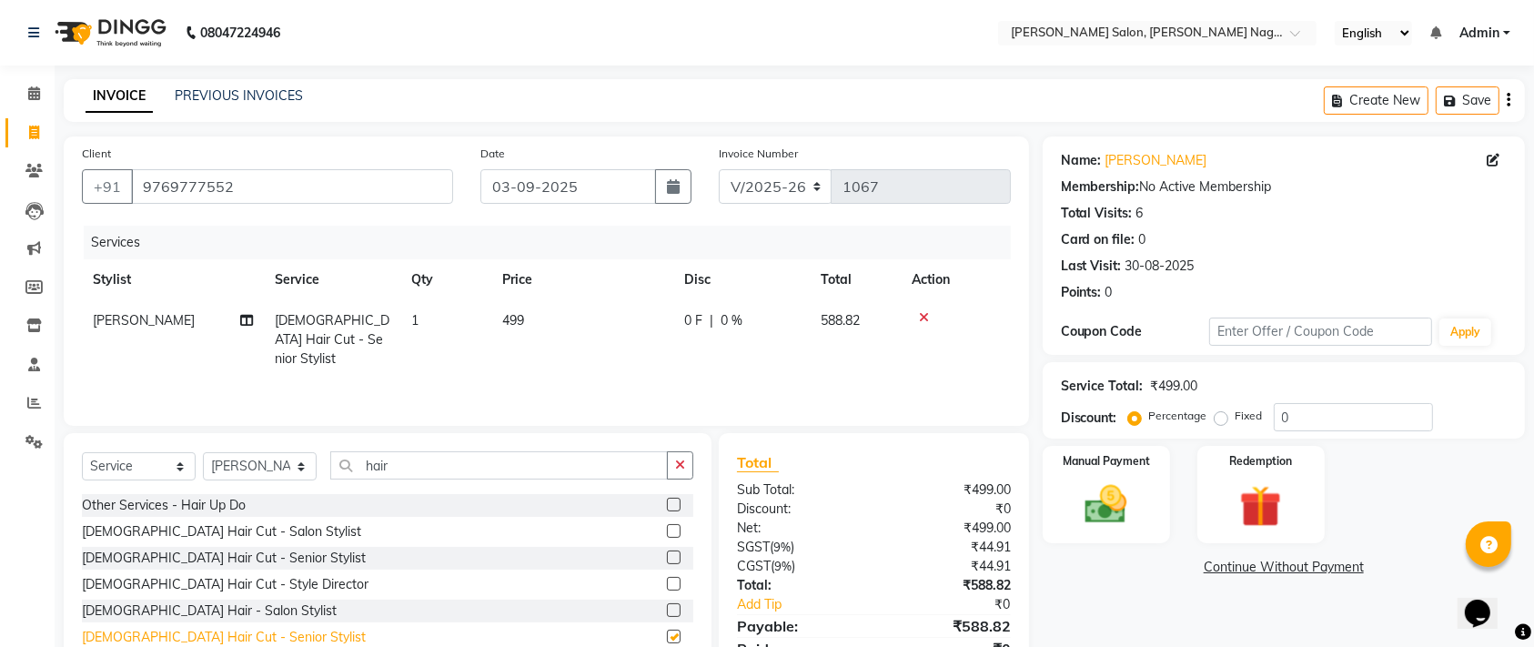
checkbox input "false"
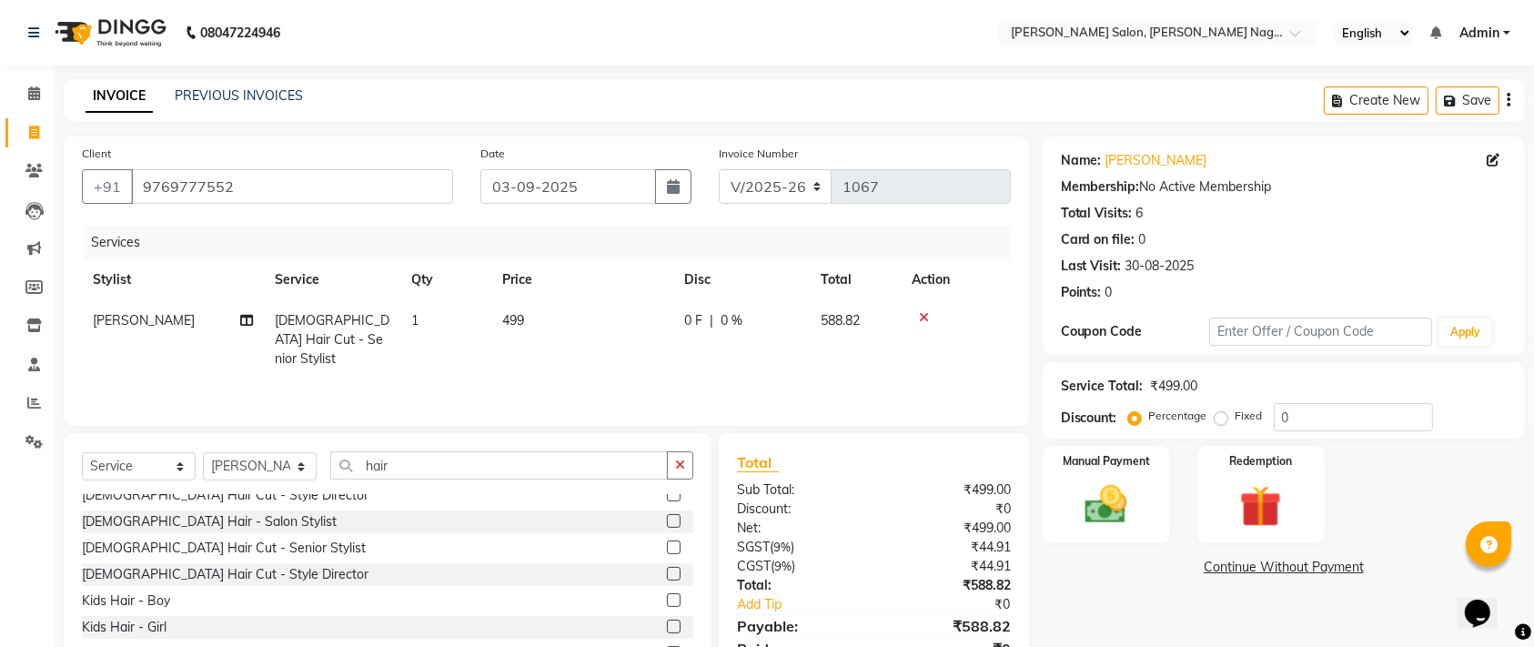
scroll to position [84, 0]
click at [195, 579] on div "[DEMOGRAPHIC_DATA] Hair Cut - Style Director" at bounding box center [225, 579] width 287 height 19
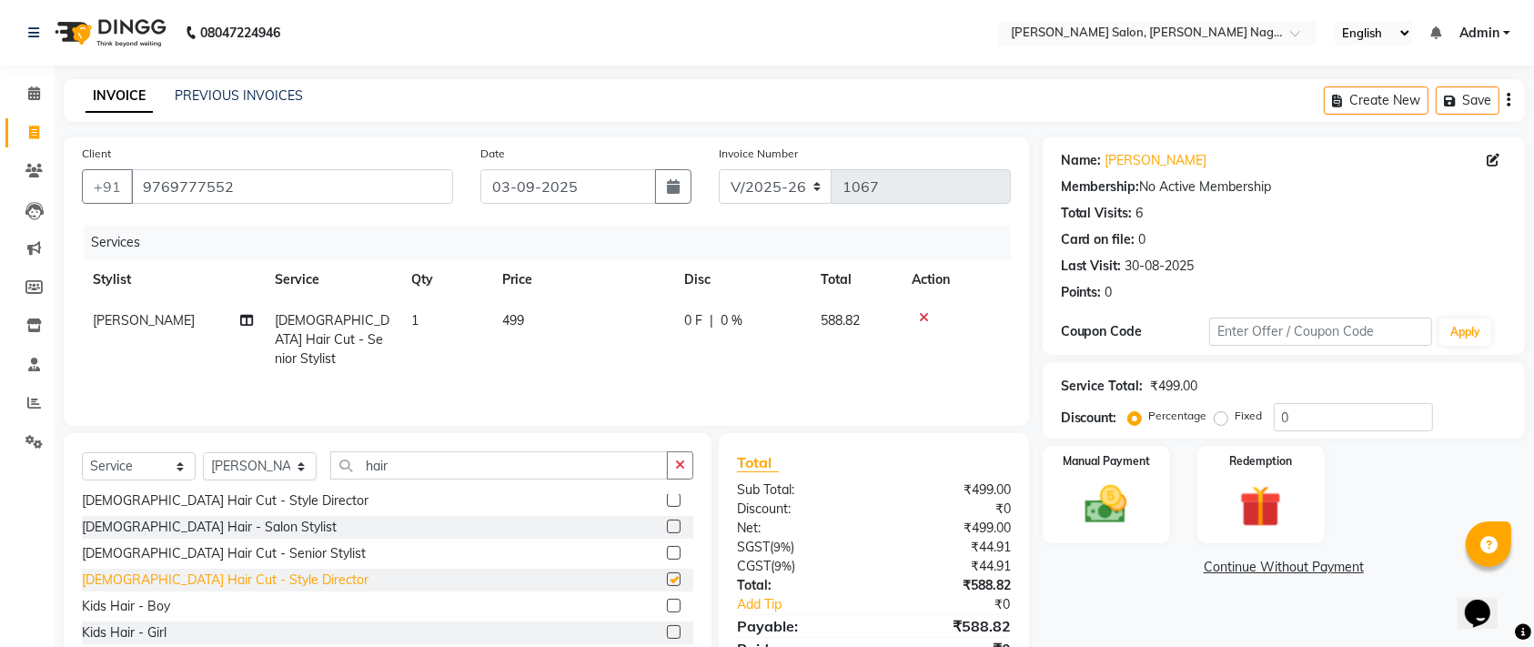
checkbox input "false"
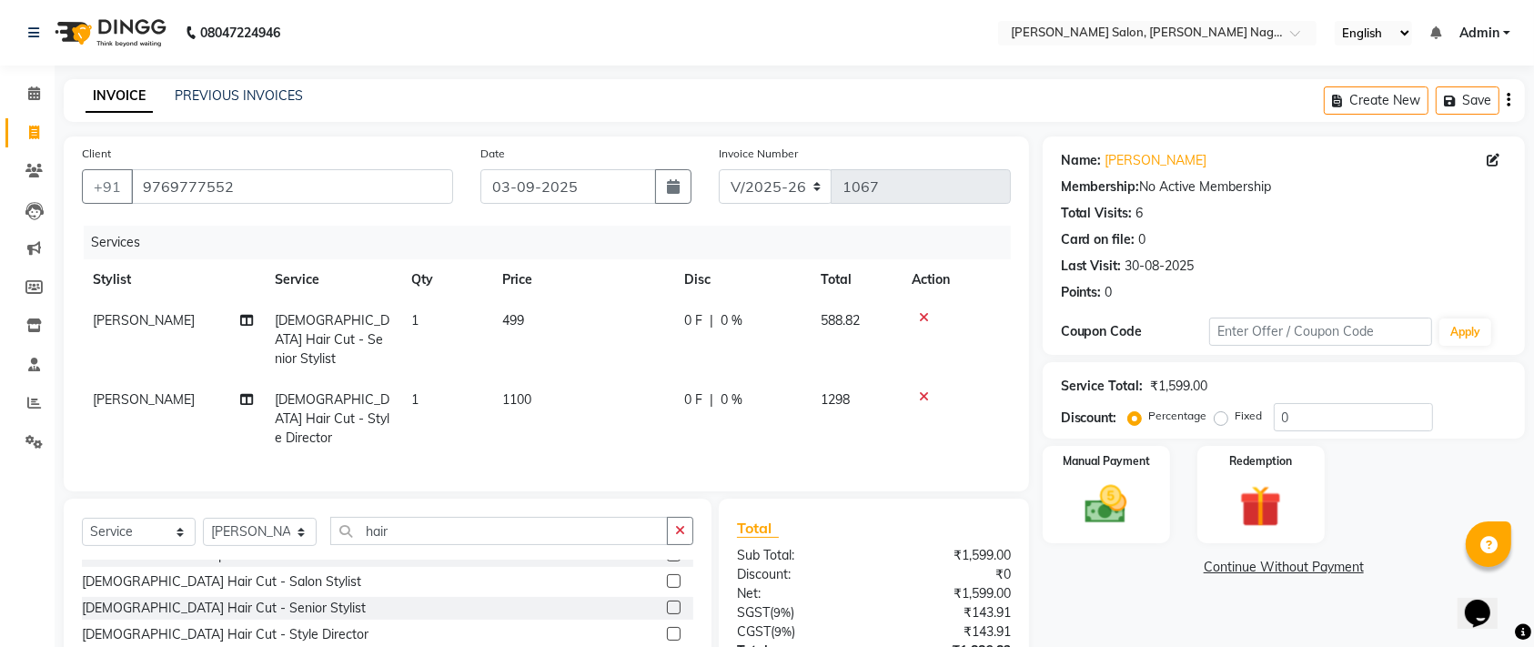
scroll to position [14, 0]
click at [203, 627] on div "[DEMOGRAPHIC_DATA] Hair Cut - Style Director" at bounding box center [225, 636] width 287 height 19
checkbox input "false"
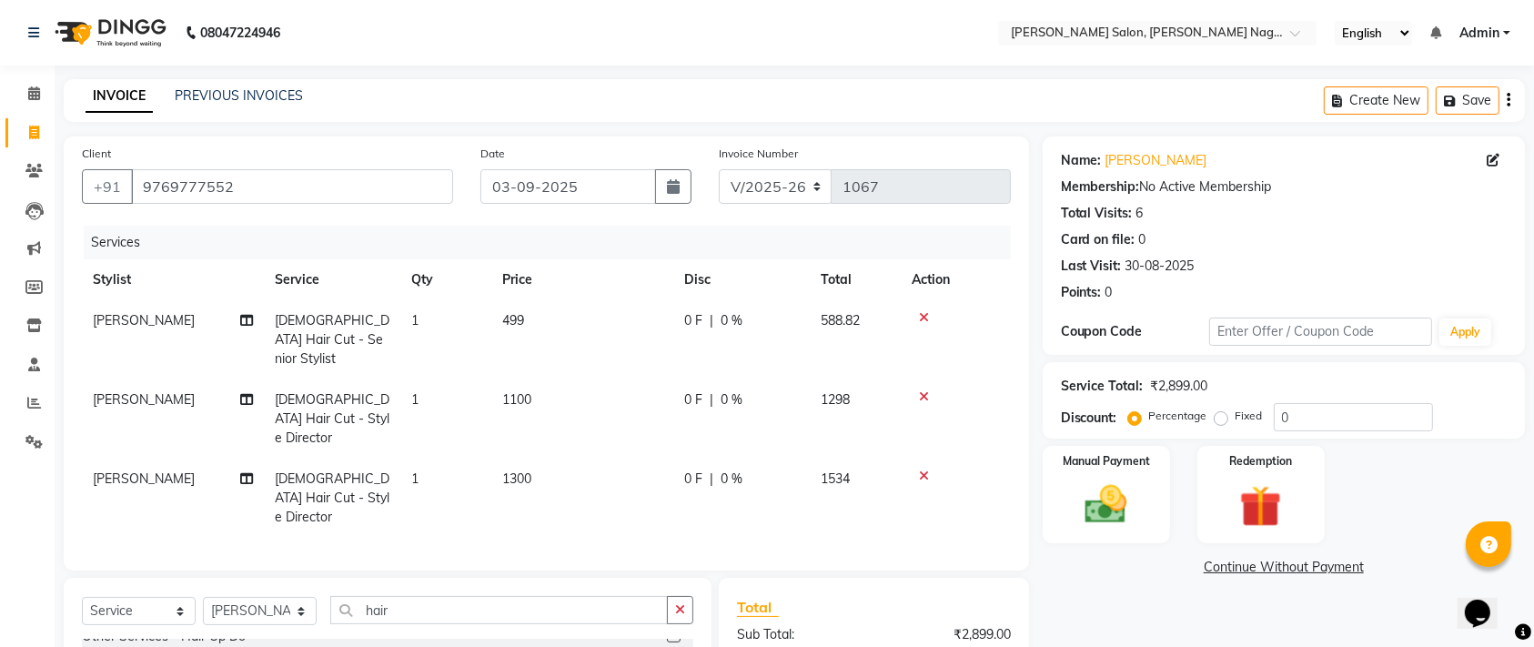
click at [921, 390] on icon at bounding box center [924, 396] width 10 height 13
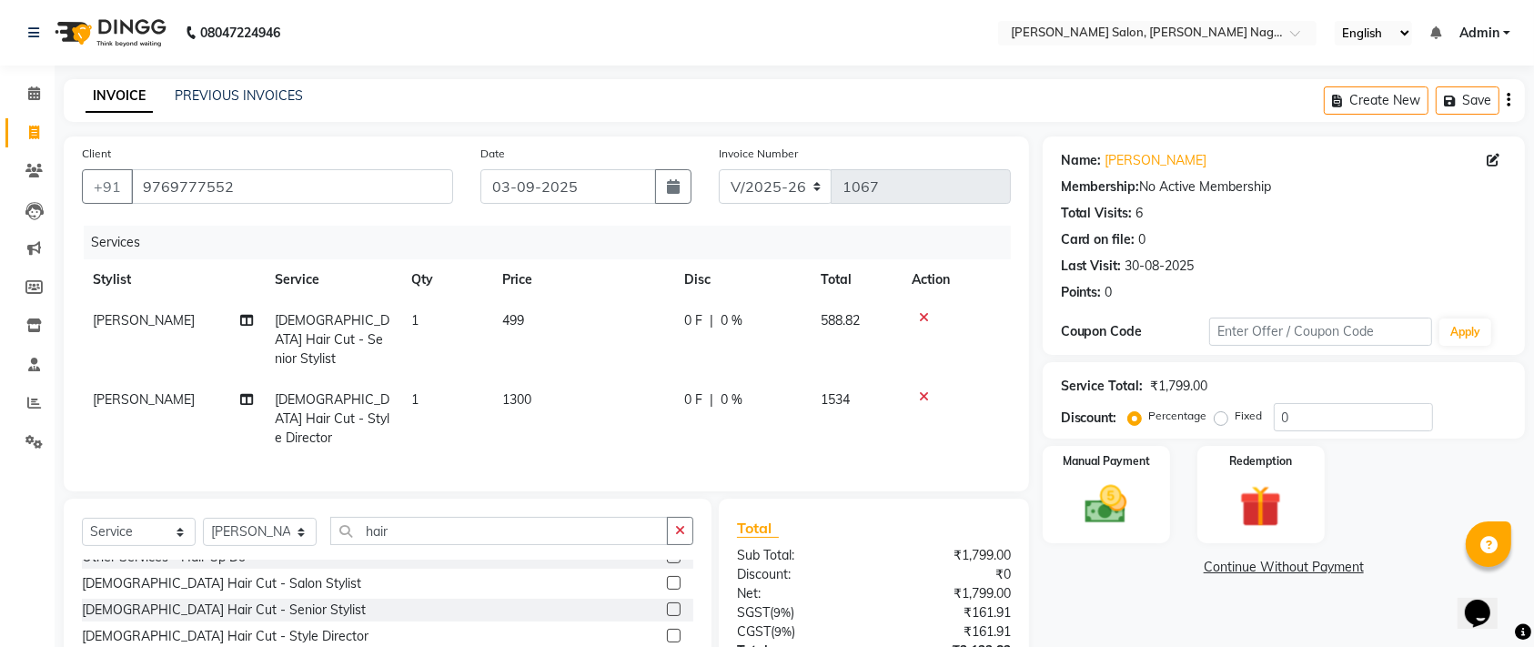
click at [924, 312] on icon at bounding box center [924, 317] width 10 height 13
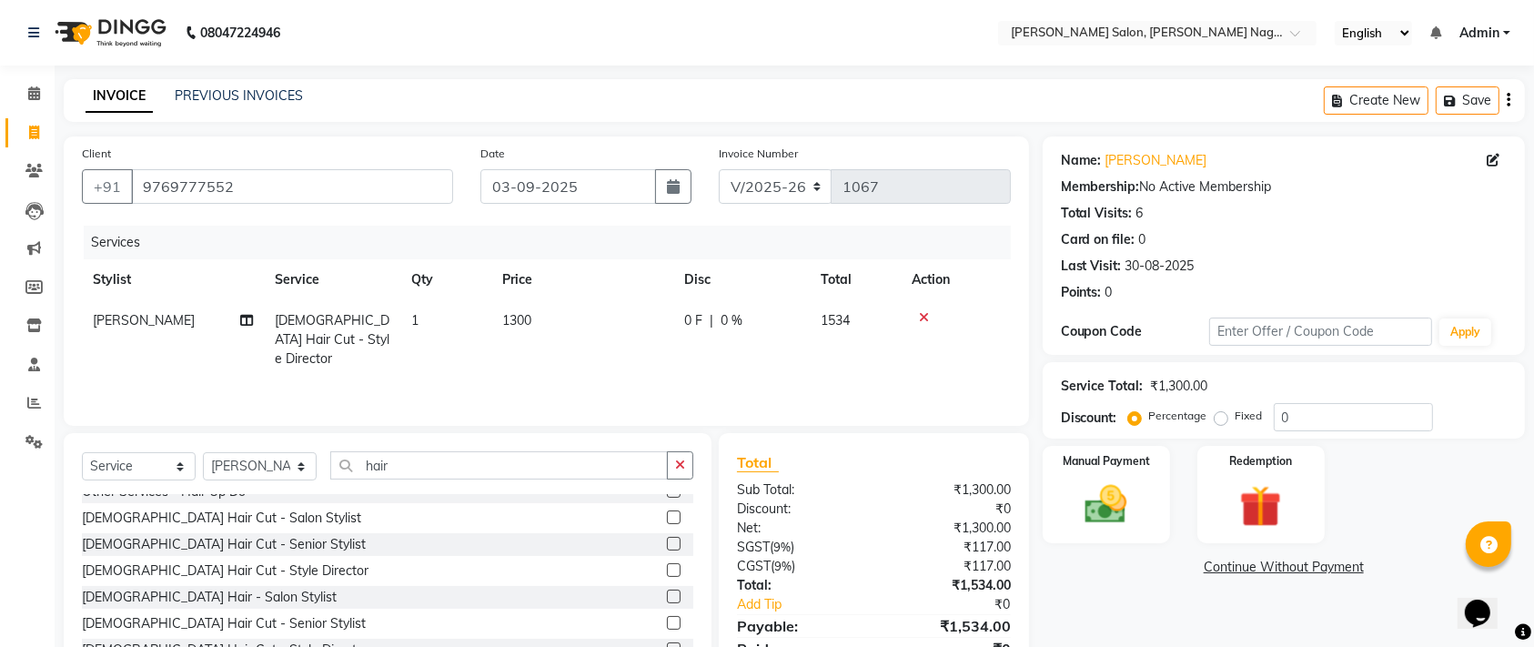
click at [510, 315] on span "1300" at bounding box center [516, 320] width 29 height 16
select select "83987"
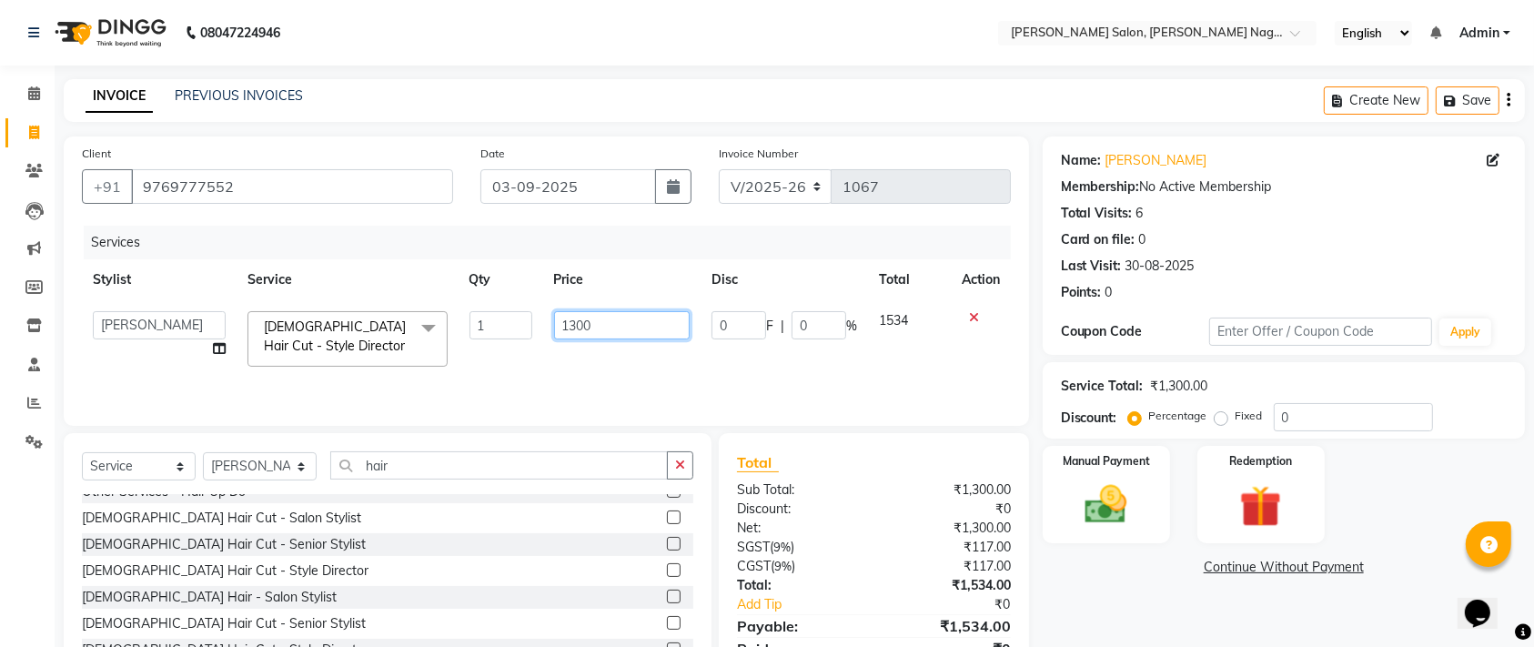
click at [597, 326] on input "1300" at bounding box center [622, 325] width 136 height 28
type input "1"
type input "999"
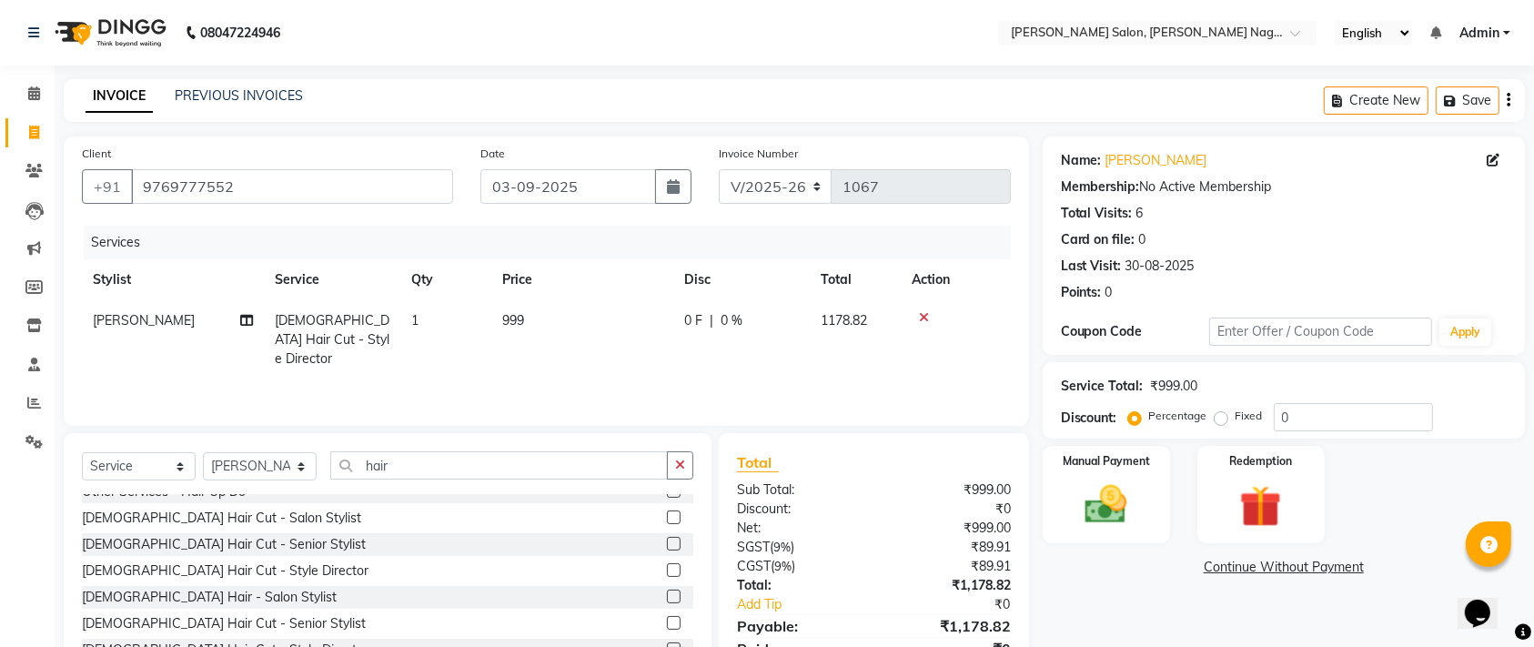
click at [596, 368] on div "Services Stylist Service Qty Price Disc Total Action [PERSON_NAME] [DEMOGRAPHIC…" at bounding box center [546, 317] width 929 height 182
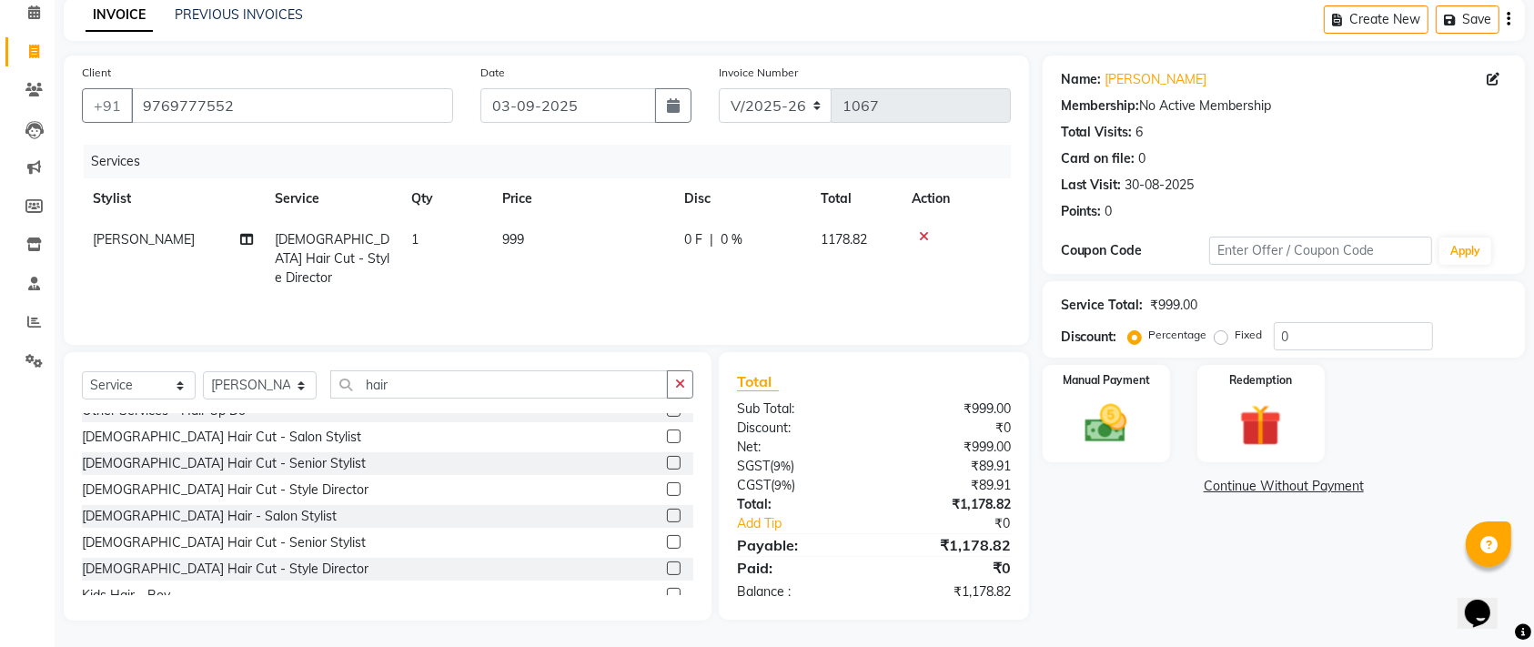
scroll to position [80, 0]
click at [1098, 449] on div "Manual Payment" at bounding box center [1106, 415] width 133 height 102
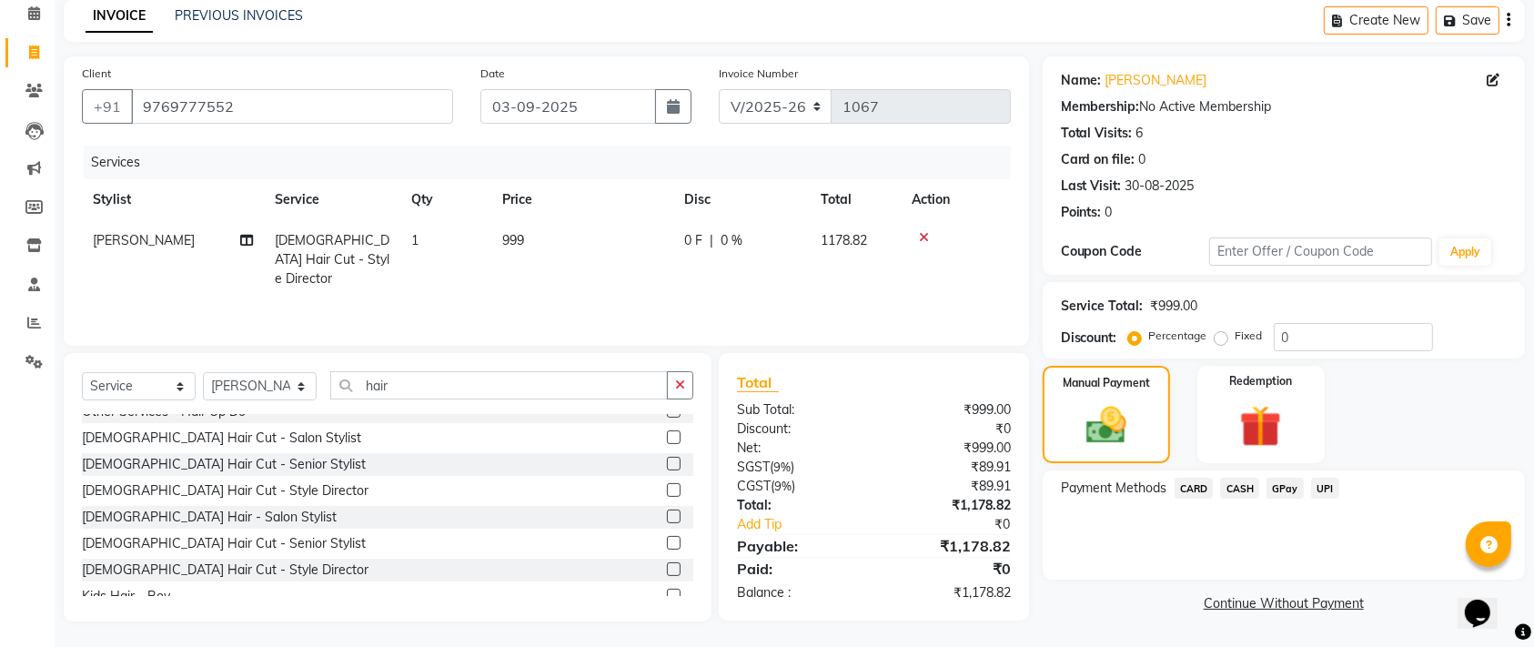
click at [1336, 483] on span "UPI" at bounding box center [1325, 488] width 28 height 21
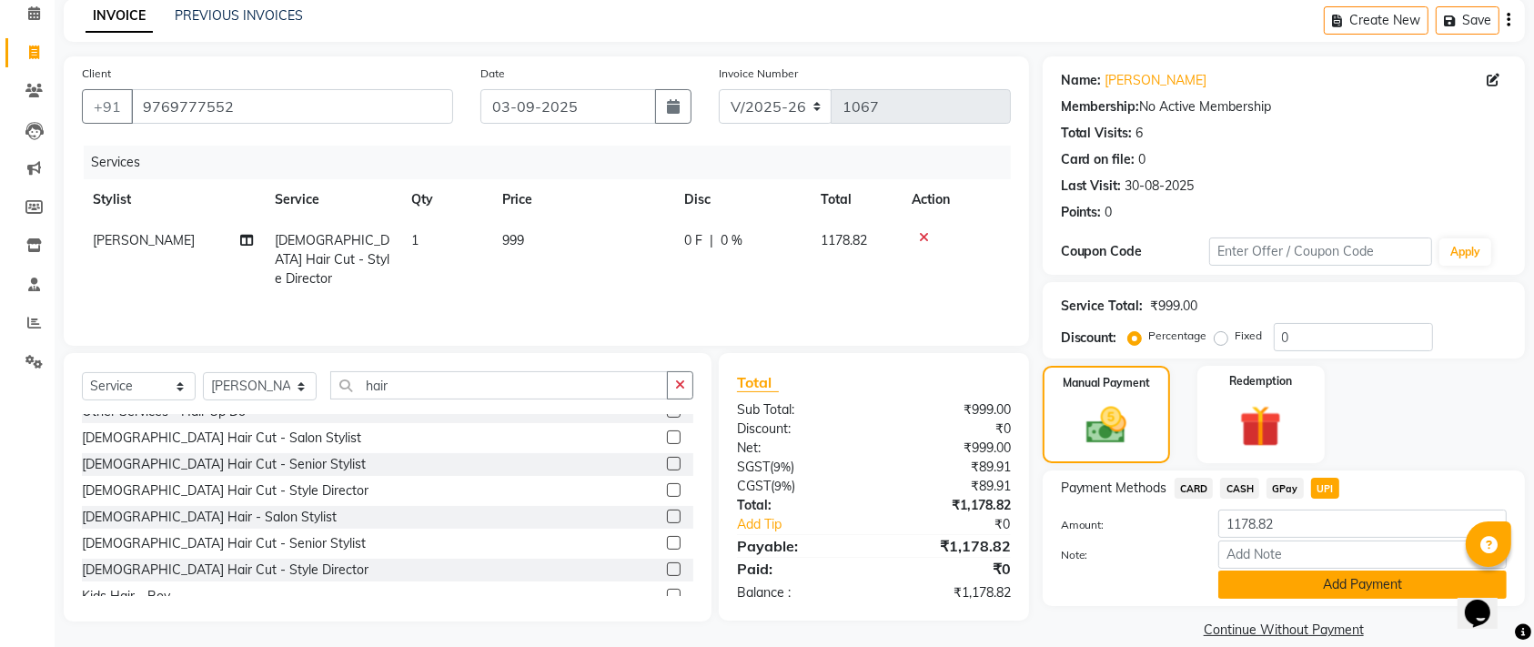
click at [1313, 586] on button "Add Payment" at bounding box center [1362, 584] width 288 height 28
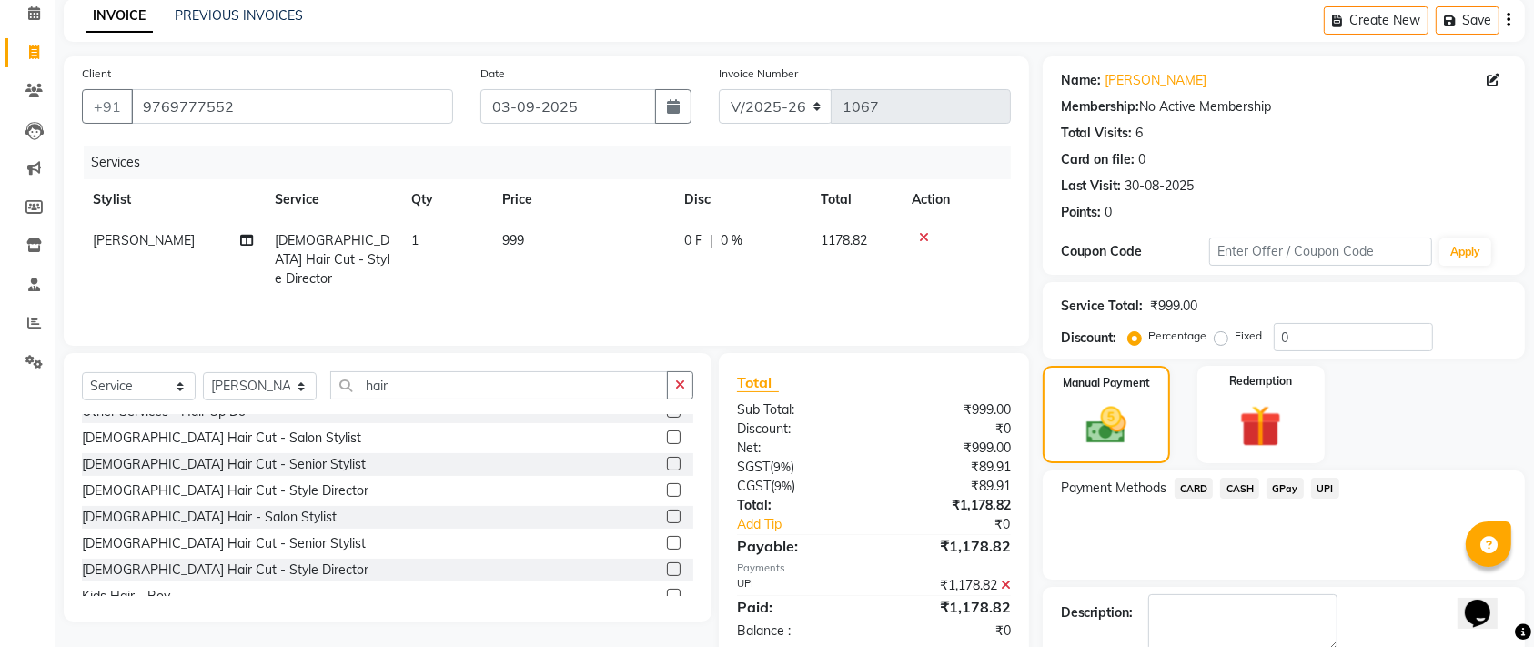
scroll to position [179, 0]
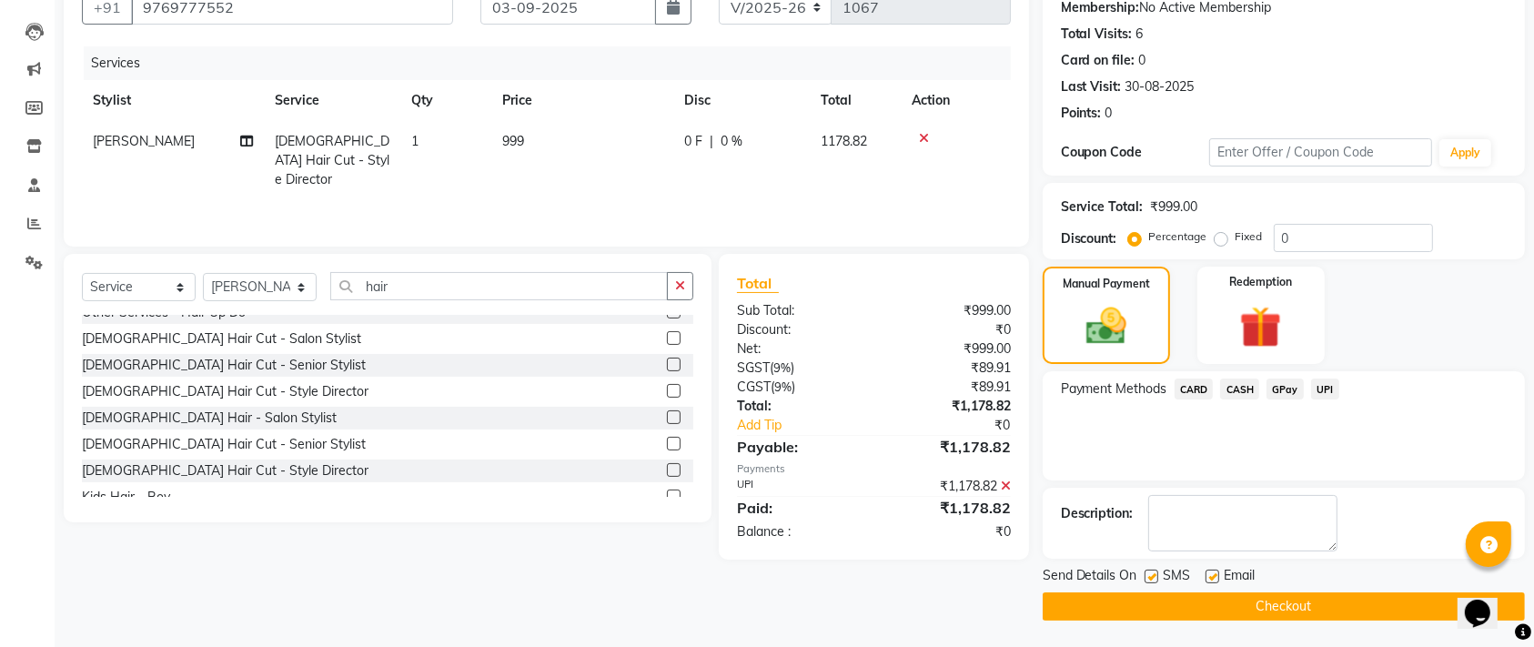
click at [1303, 607] on button "Checkout" at bounding box center [1284, 606] width 482 height 28
